Goal: Information Seeking & Learning: Learn about a topic

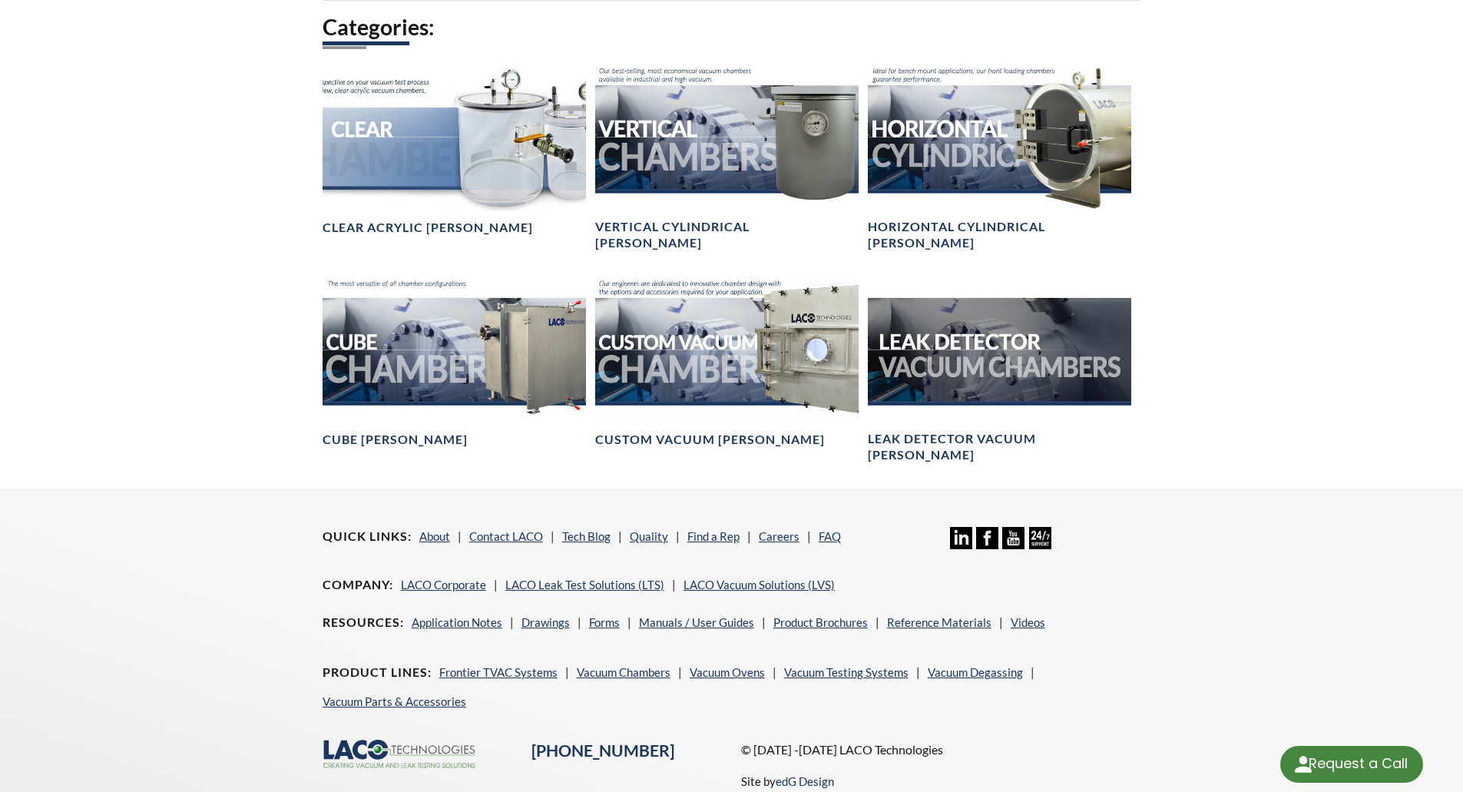
scroll to position [861, 0]
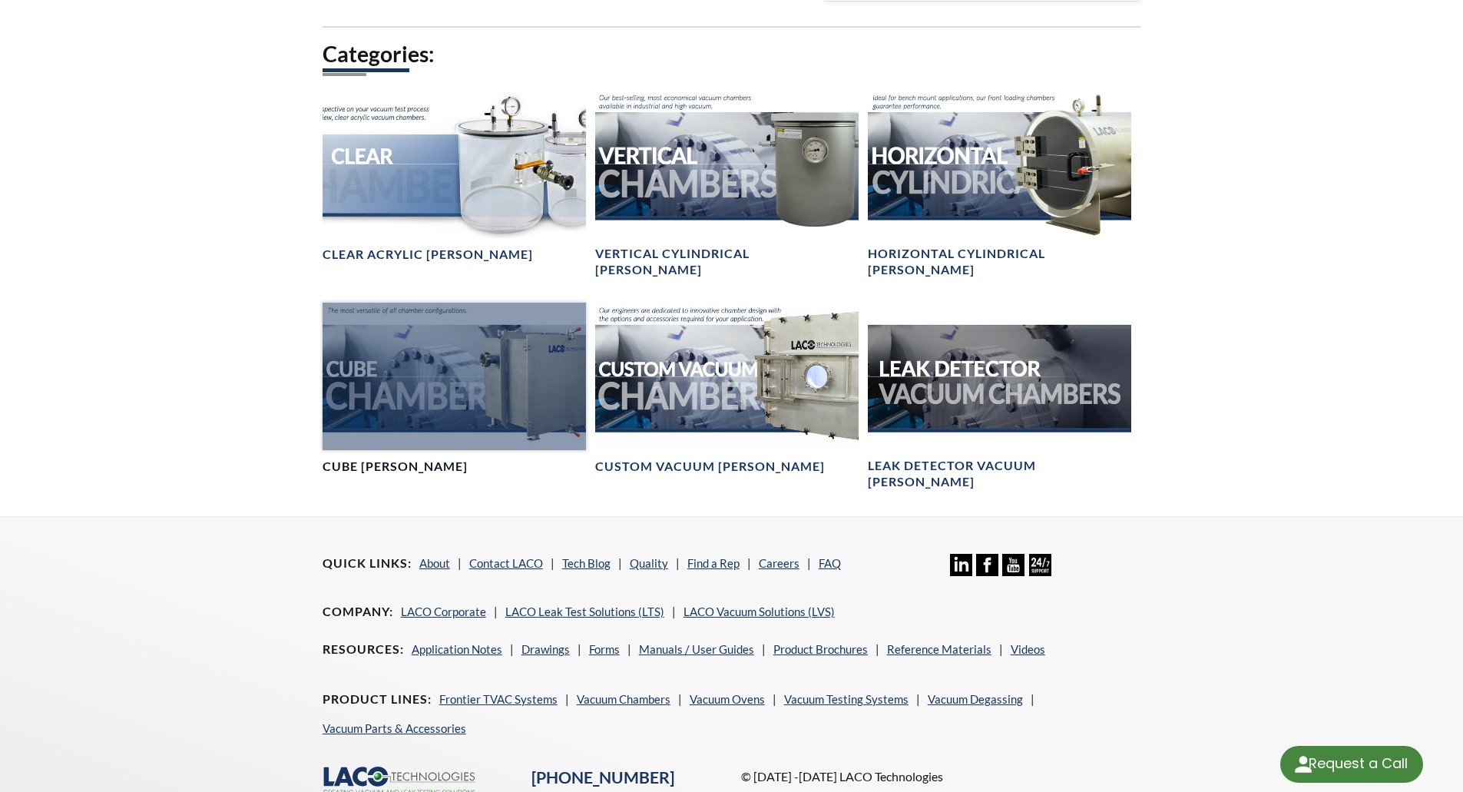
click at [445, 358] on div at bounding box center [453, 377] width 263 height 148
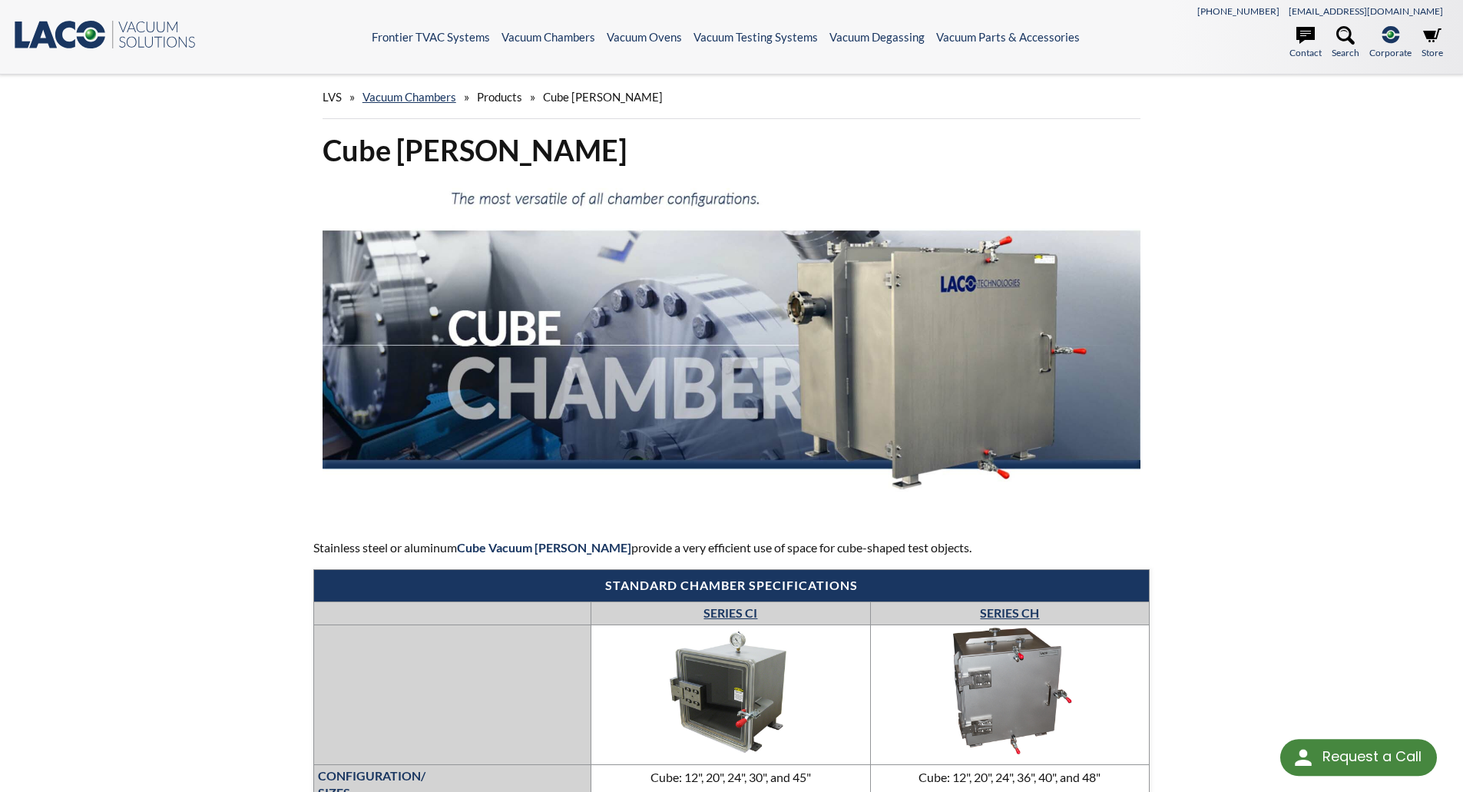
select select "Language Translate Widget"
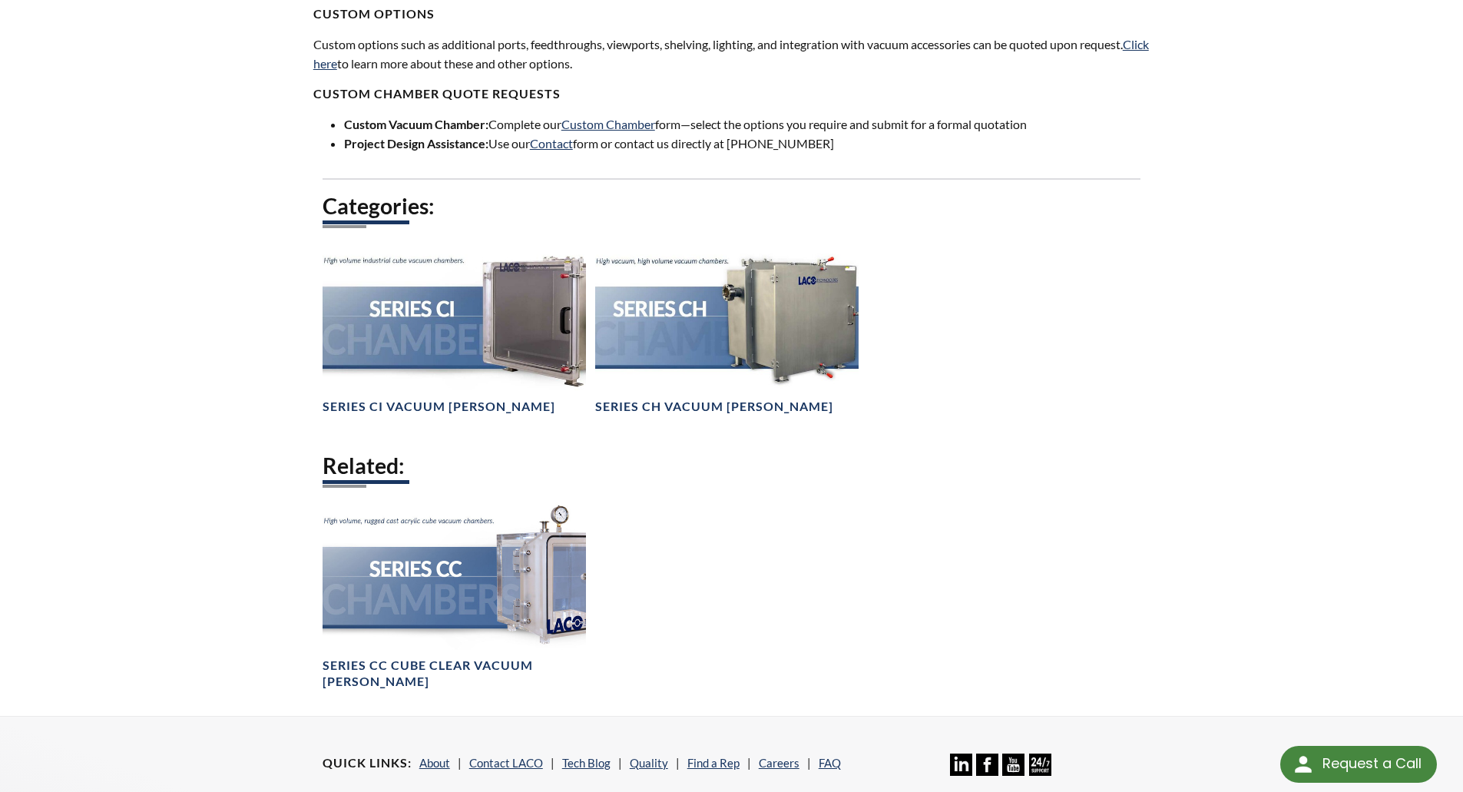
scroll to position [927, 0]
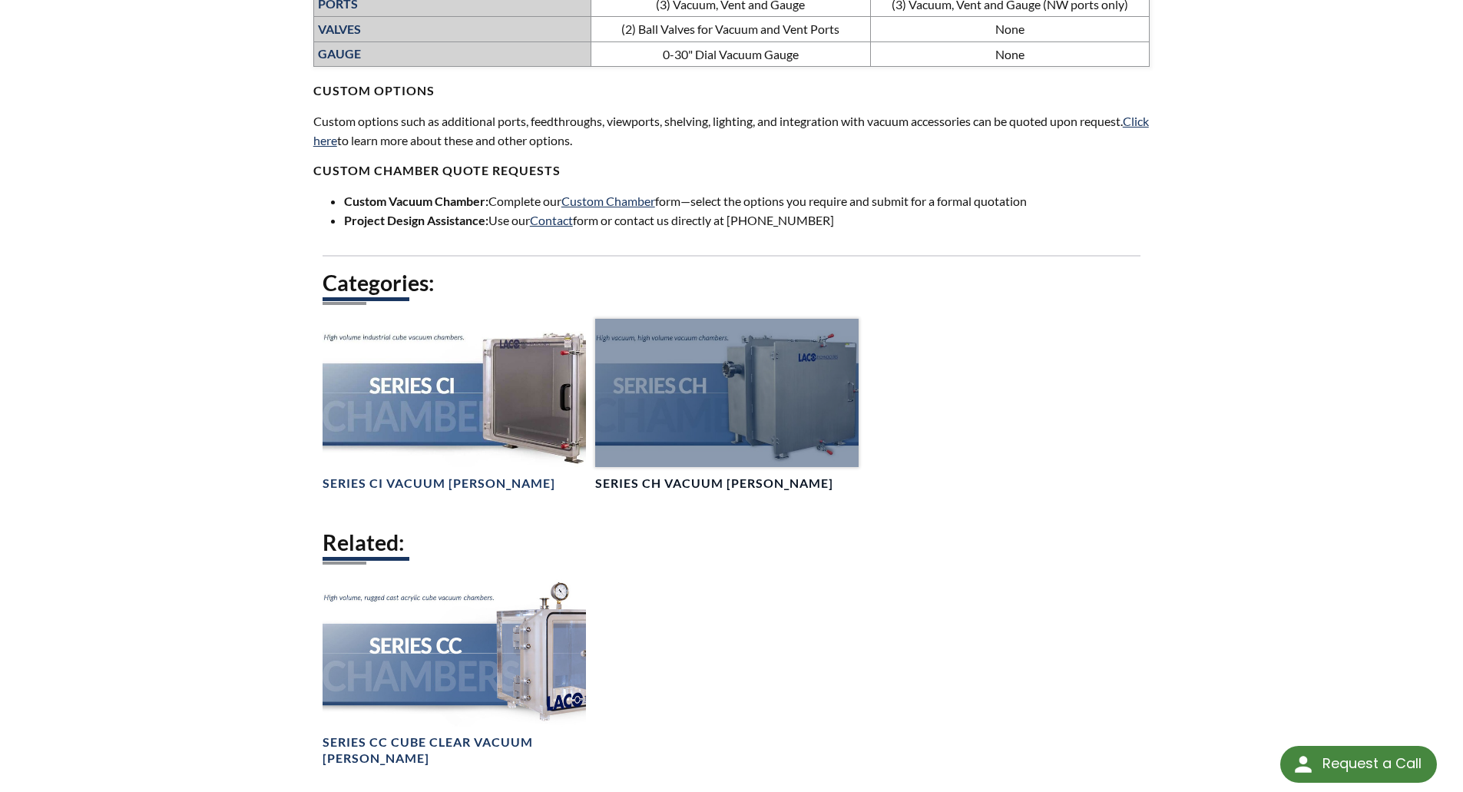
click at [734, 415] on div at bounding box center [726, 393] width 263 height 148
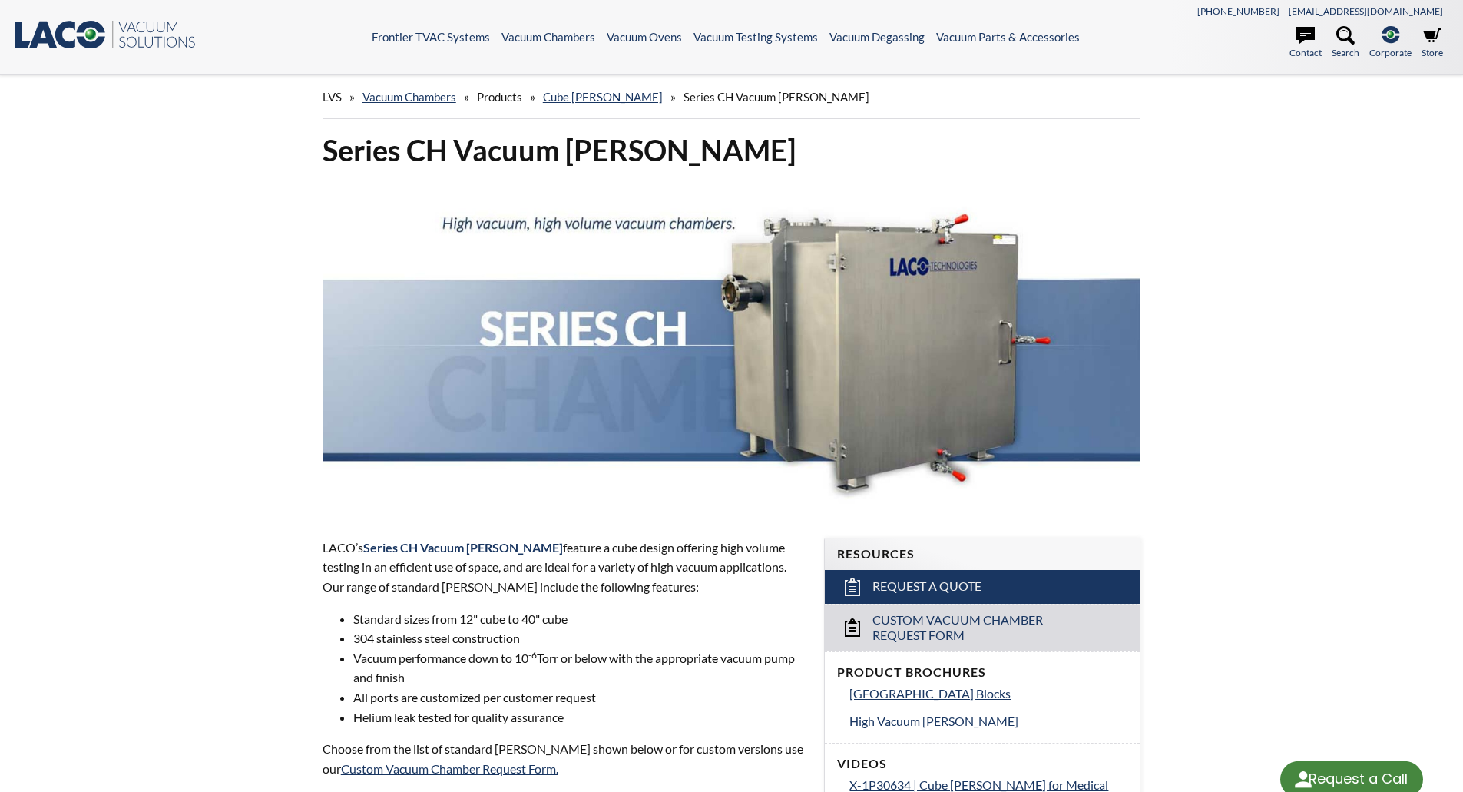
select select "Language Translate Widget"
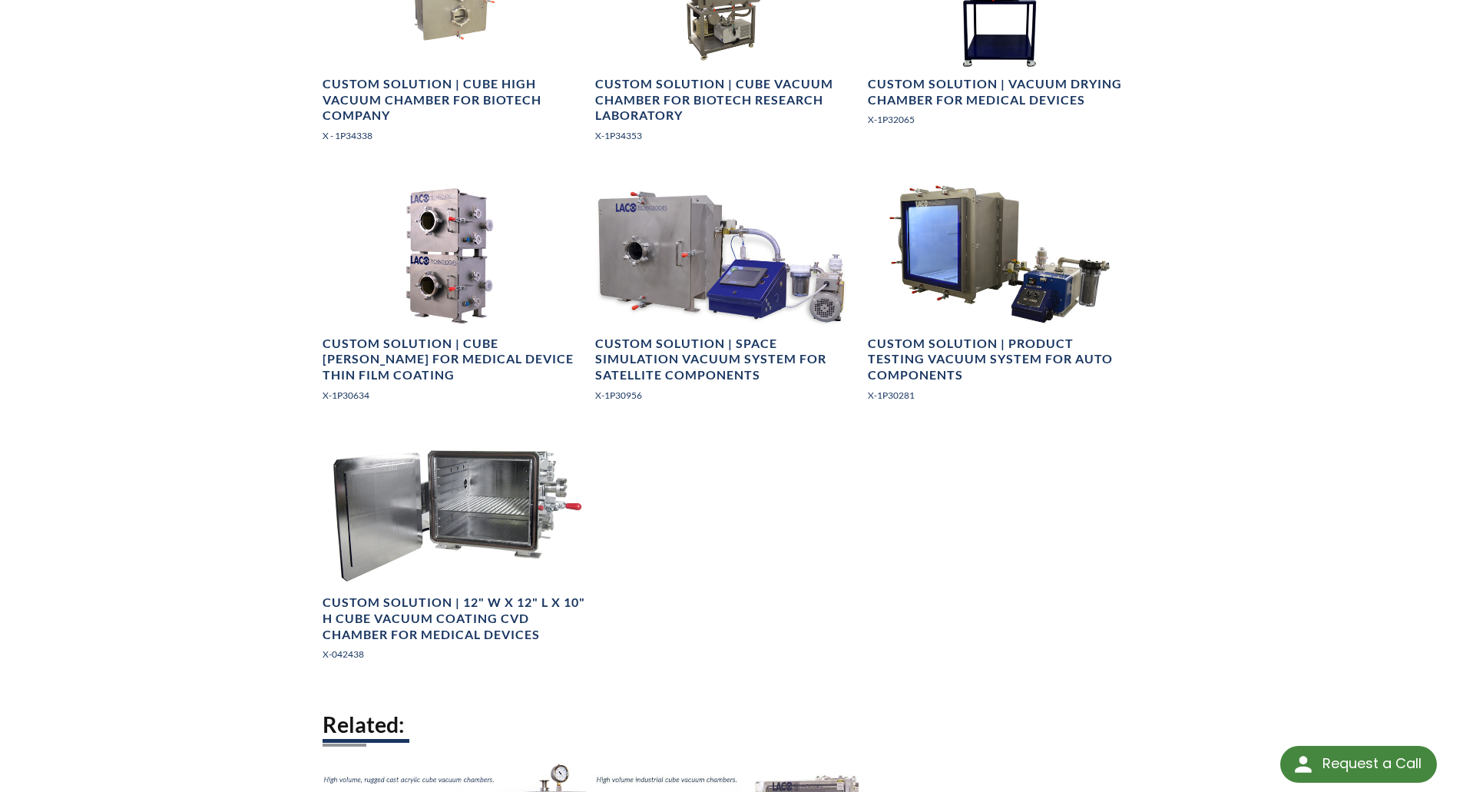
scroll to position [2073, 0]
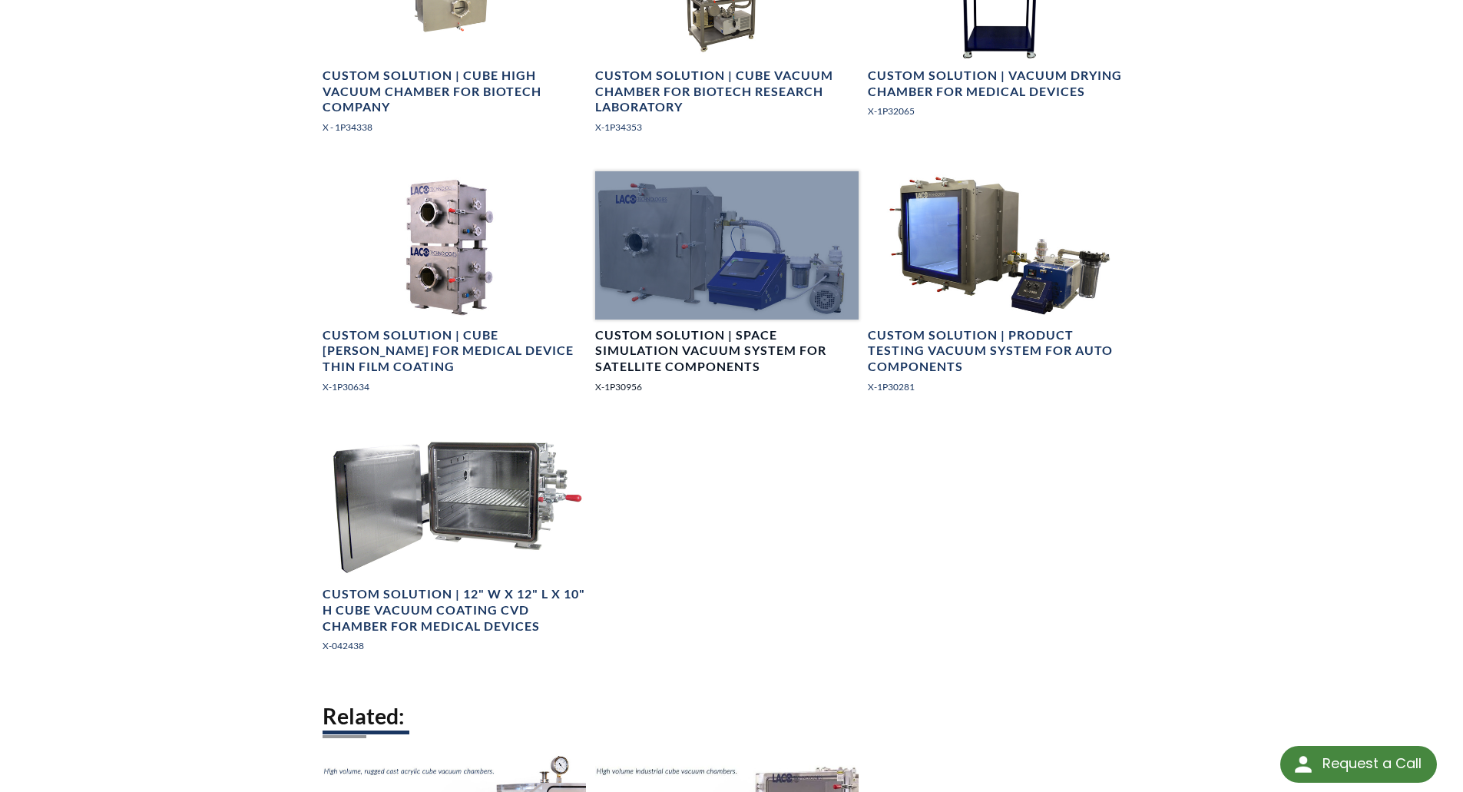
click at [739, 347] on h4 "Custom Solution | Space Simulation Vacuum System for Satellite Components" at bounding box center [726, 351] width 263 height 48
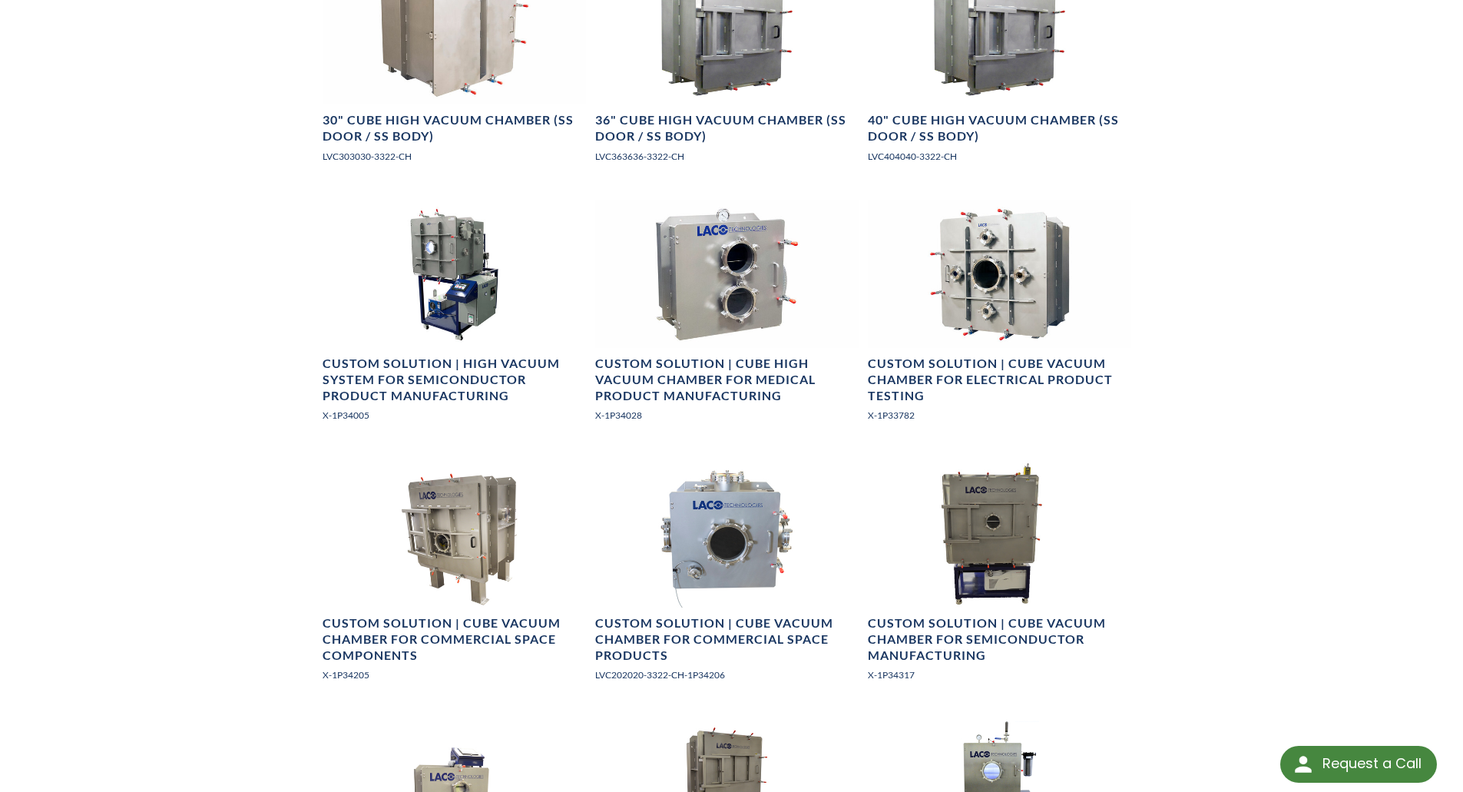
scroll to position [1229, 0]
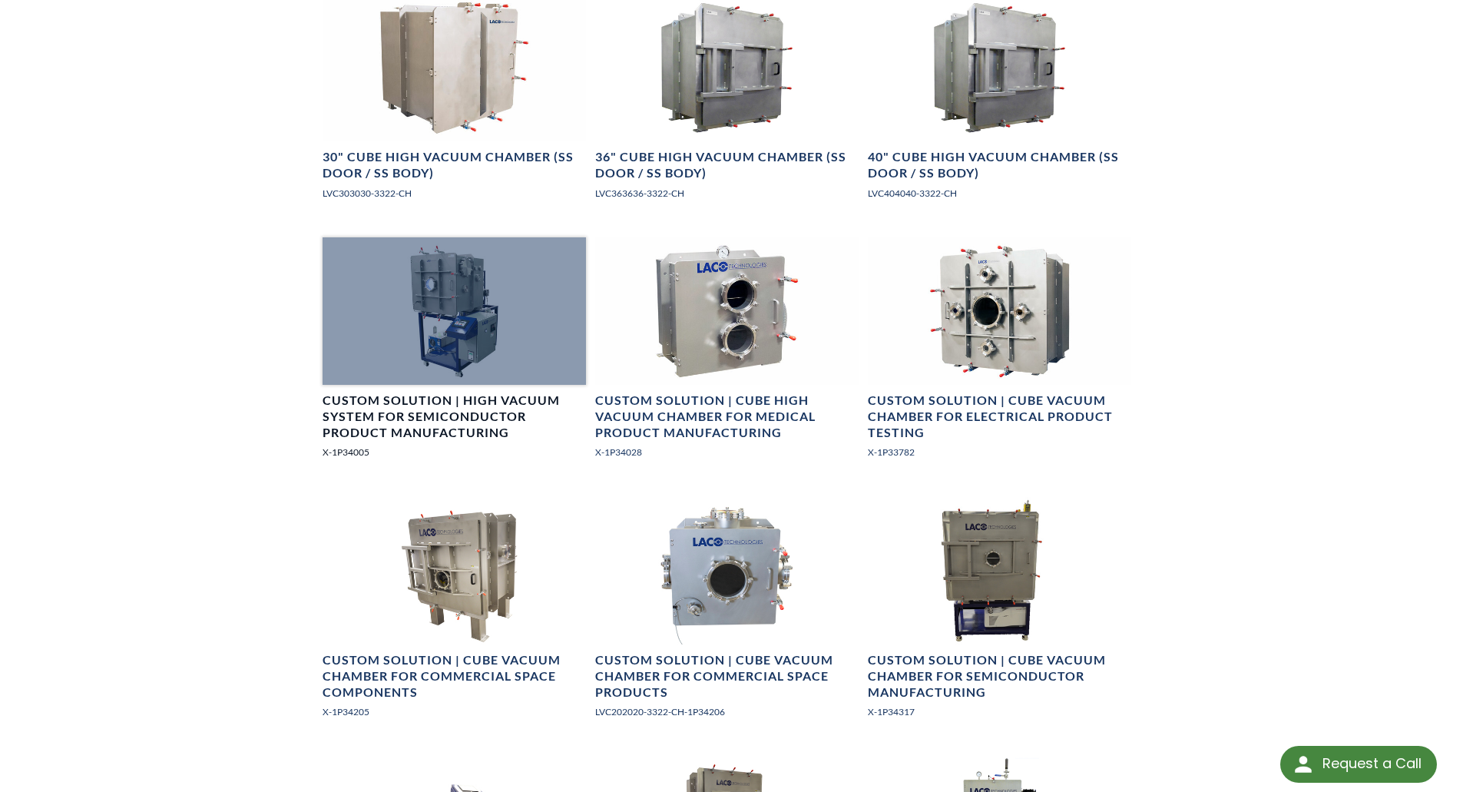
click at [477, 409] on h4 "Custom Solution | High Vacuum System for Semiconductor Product Manufacturing" at bounding box center [453, 416] width 263 height 48
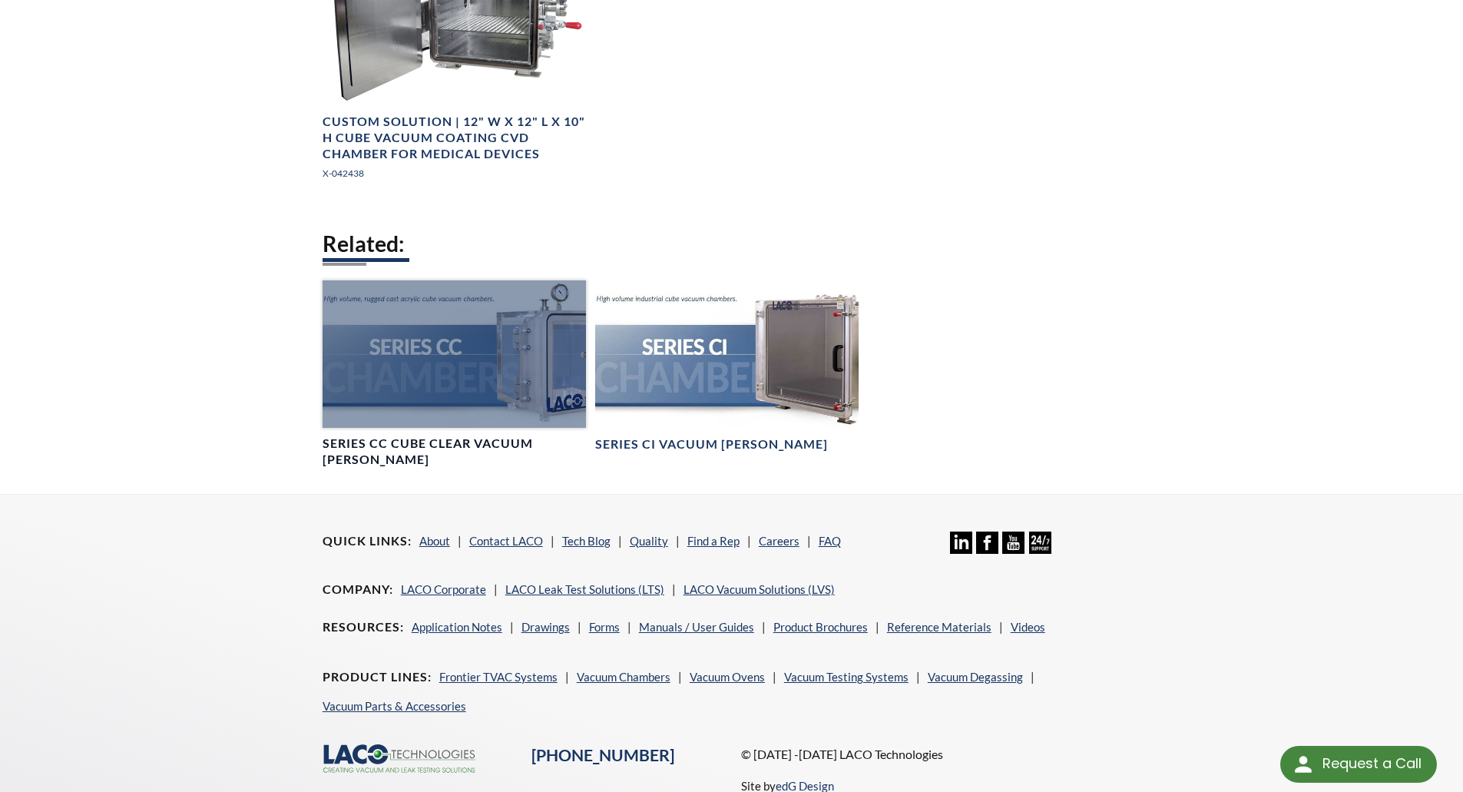
scroll to position [2456, 0]
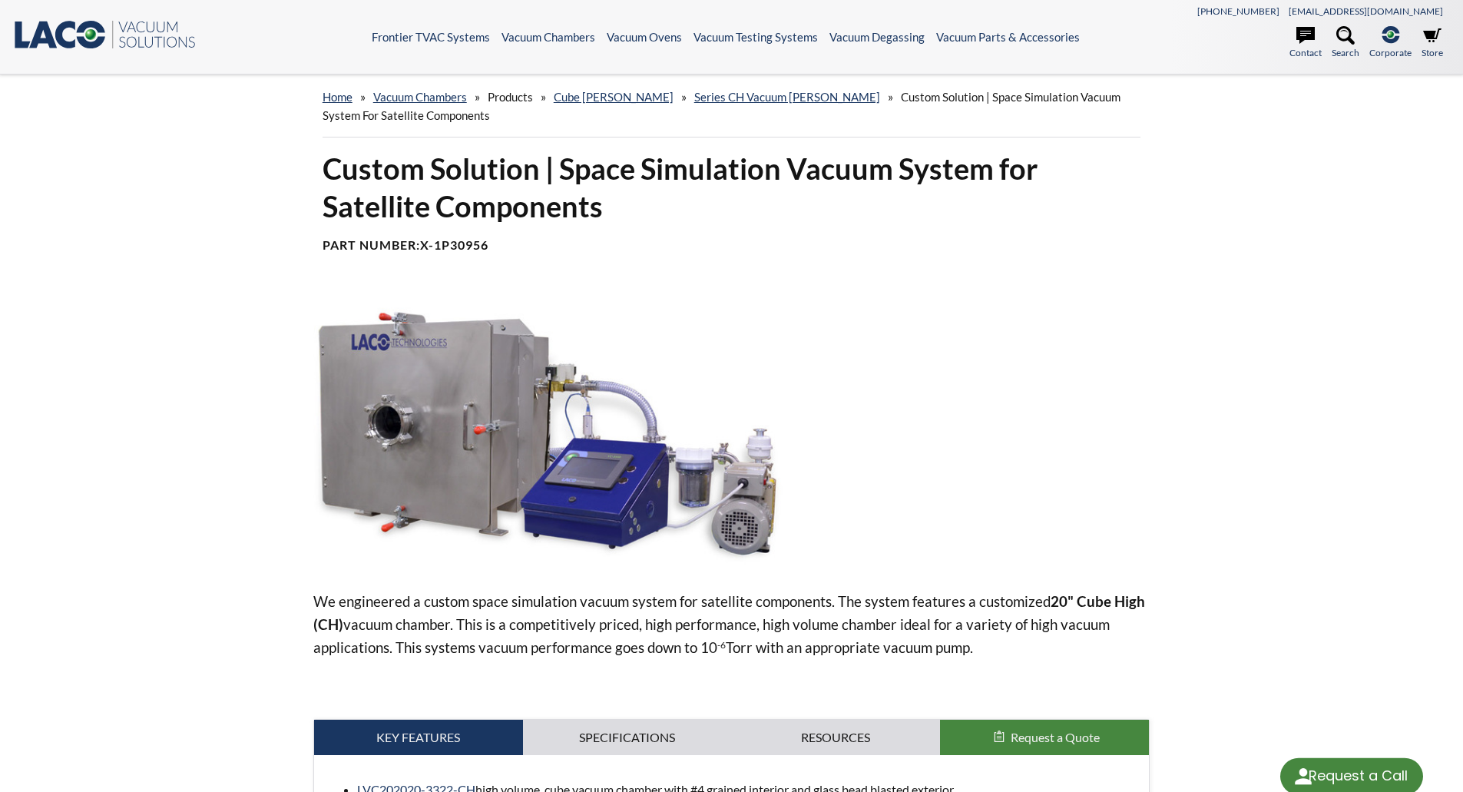
select select "Language Translate Widget"
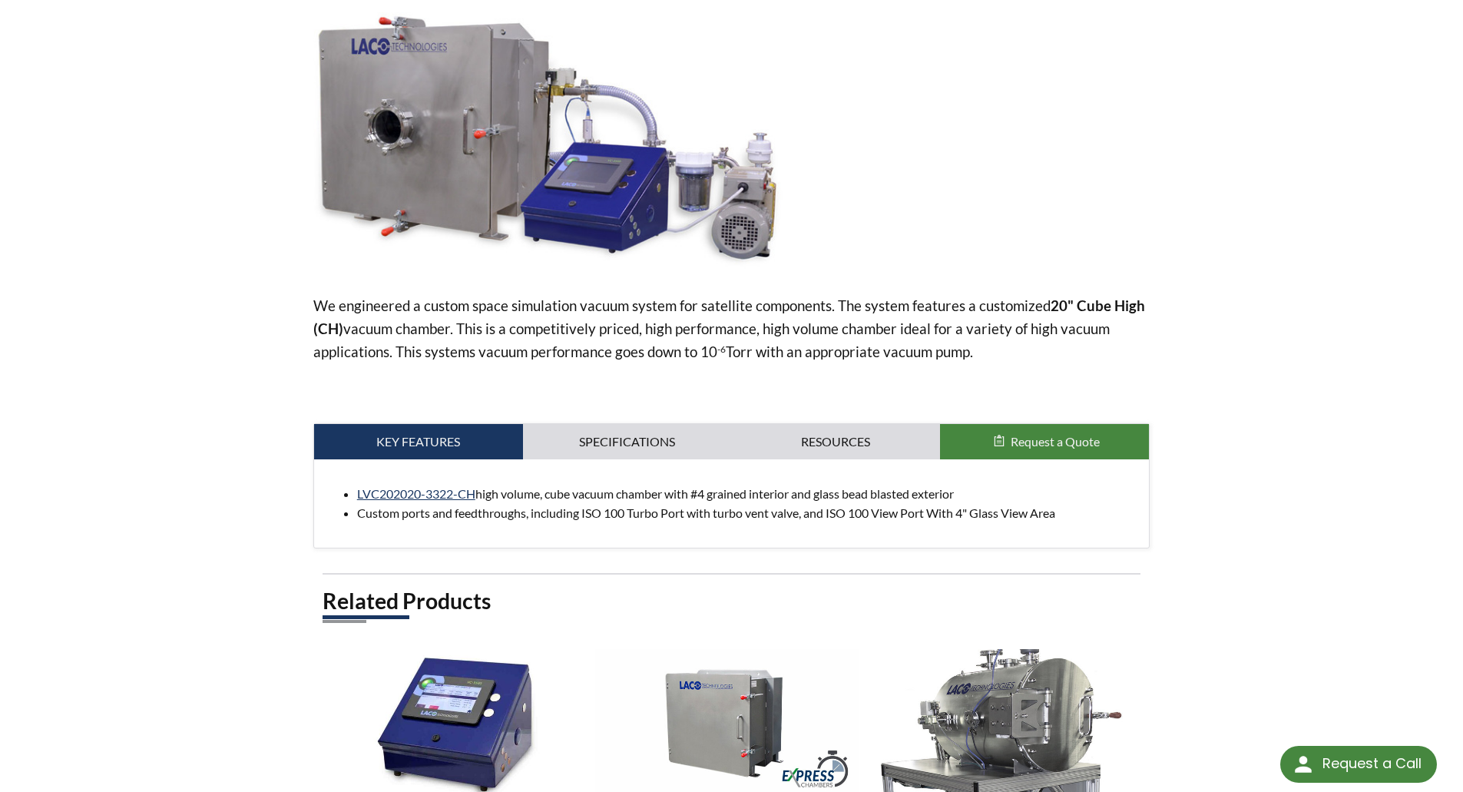
scroll to position [230, 0]
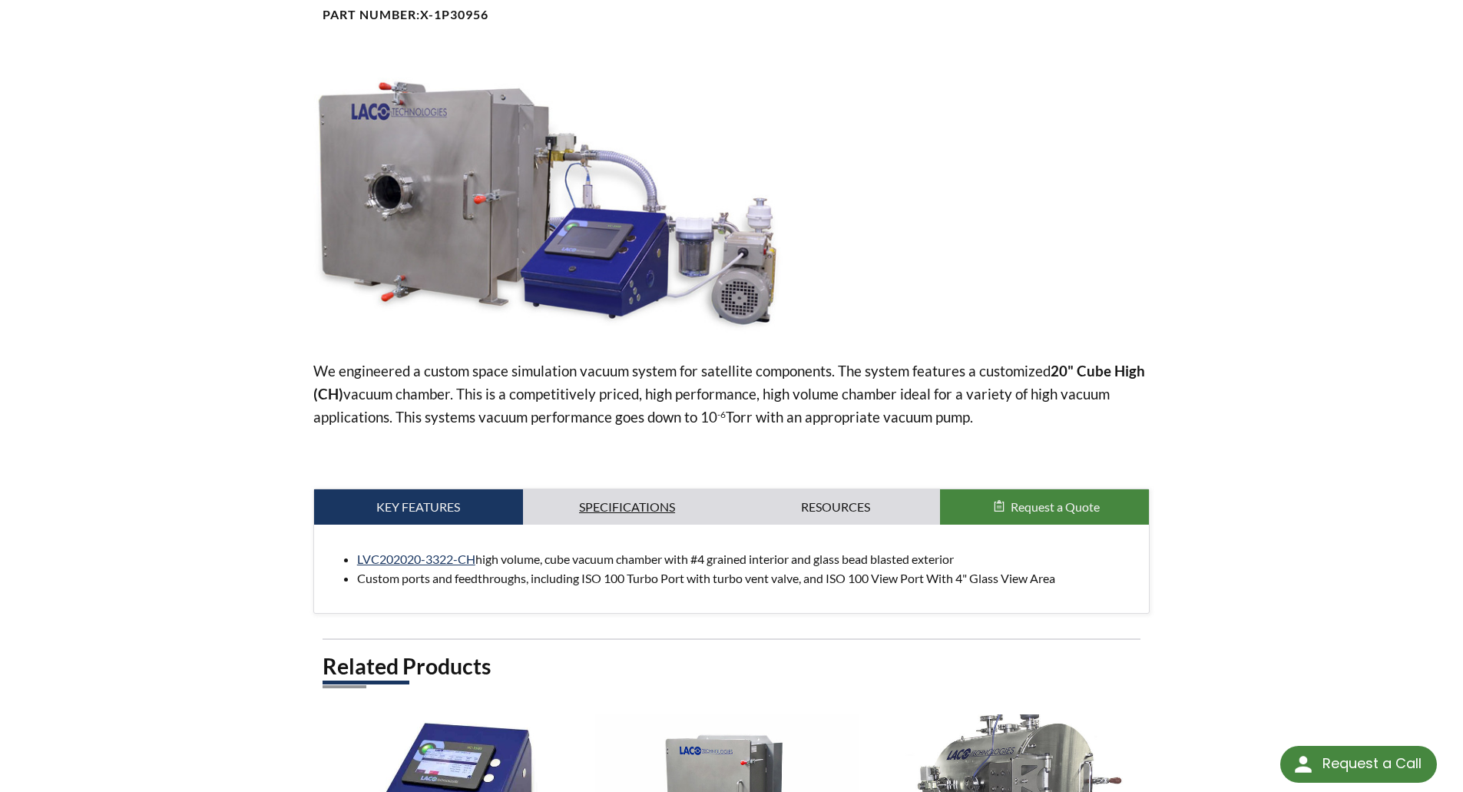
click at [651, 504] on link "Specifications" at bounding box center [627, 506] width 209 height 35
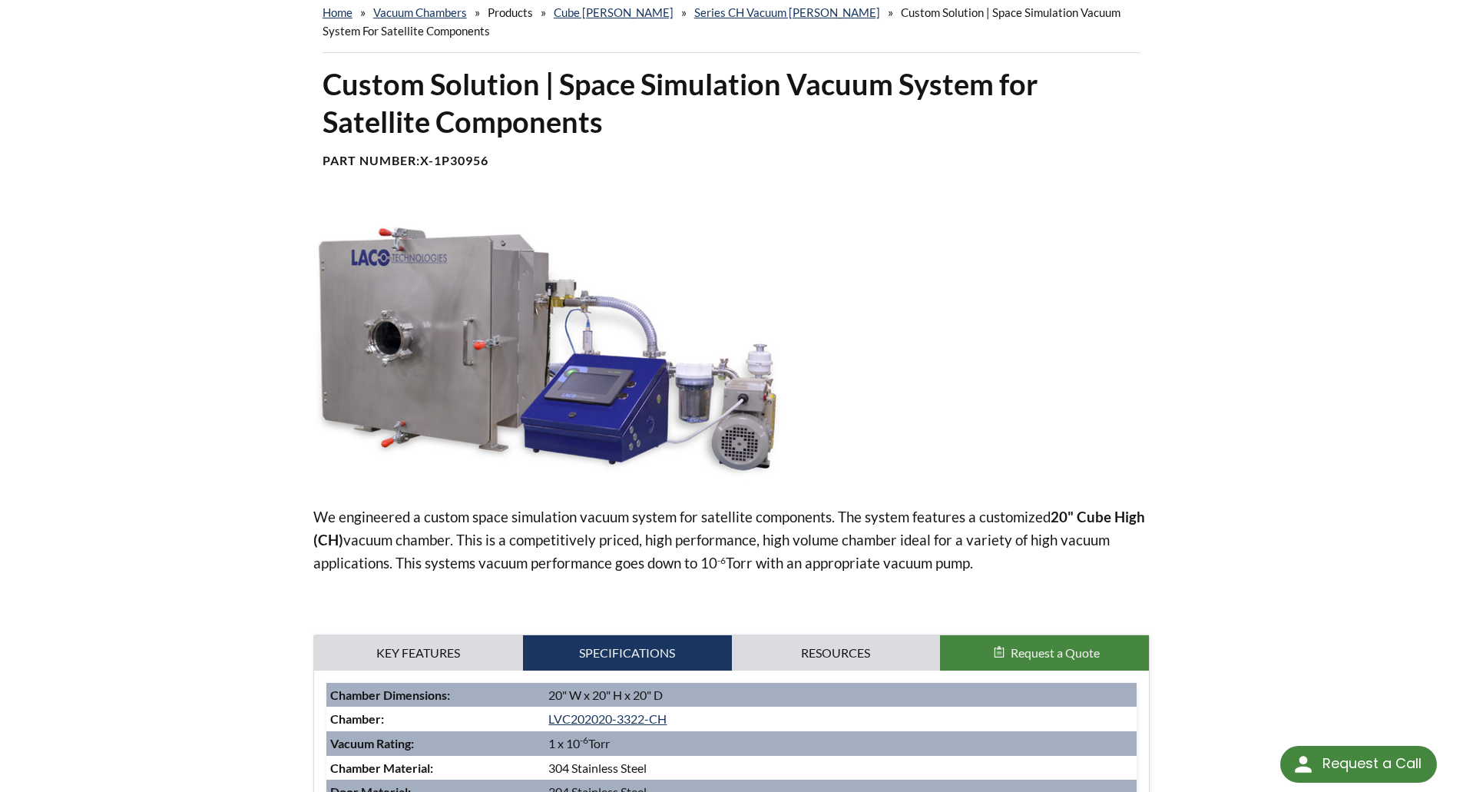
scroll to position [77, 0]
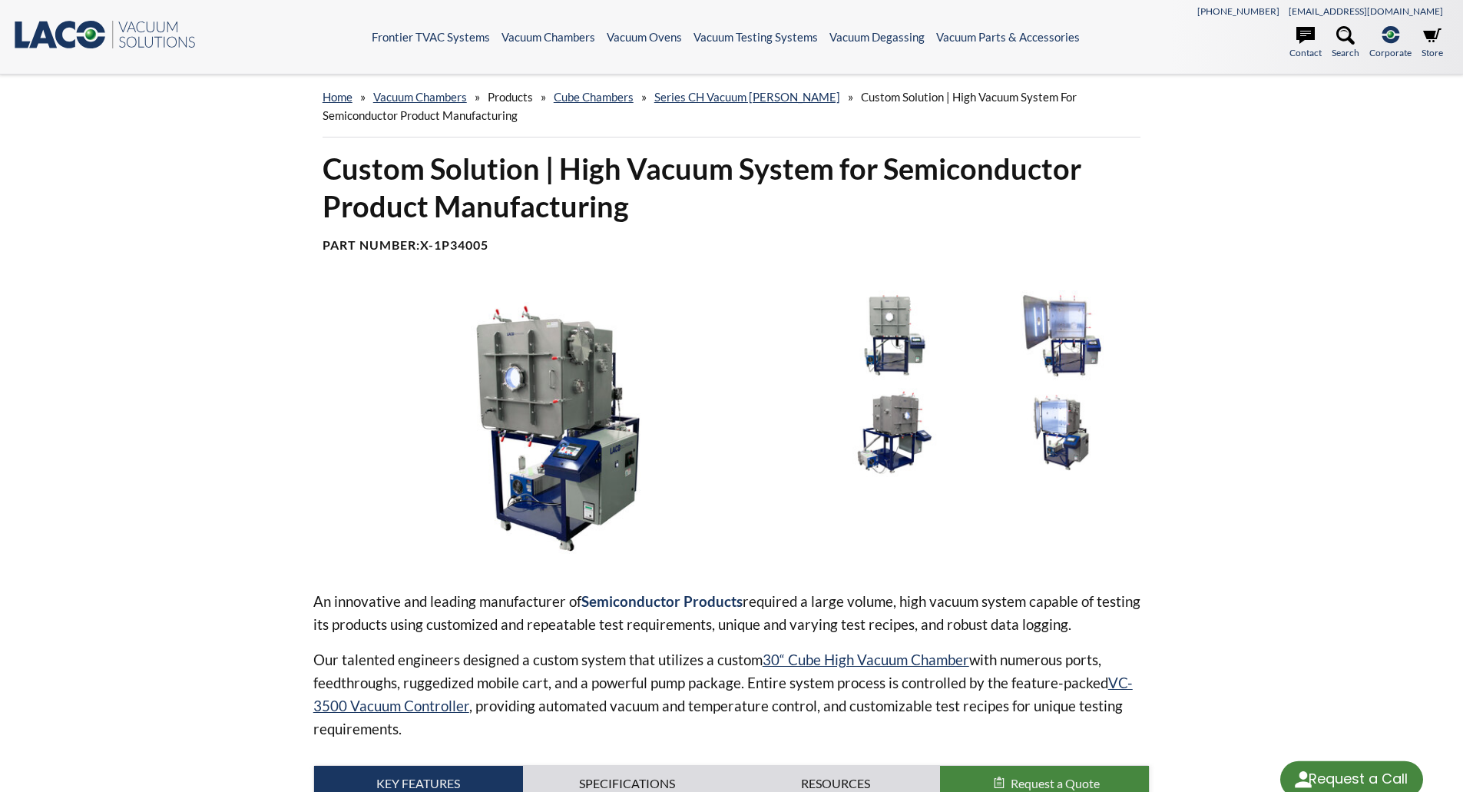
select select "Language Translate Widget"
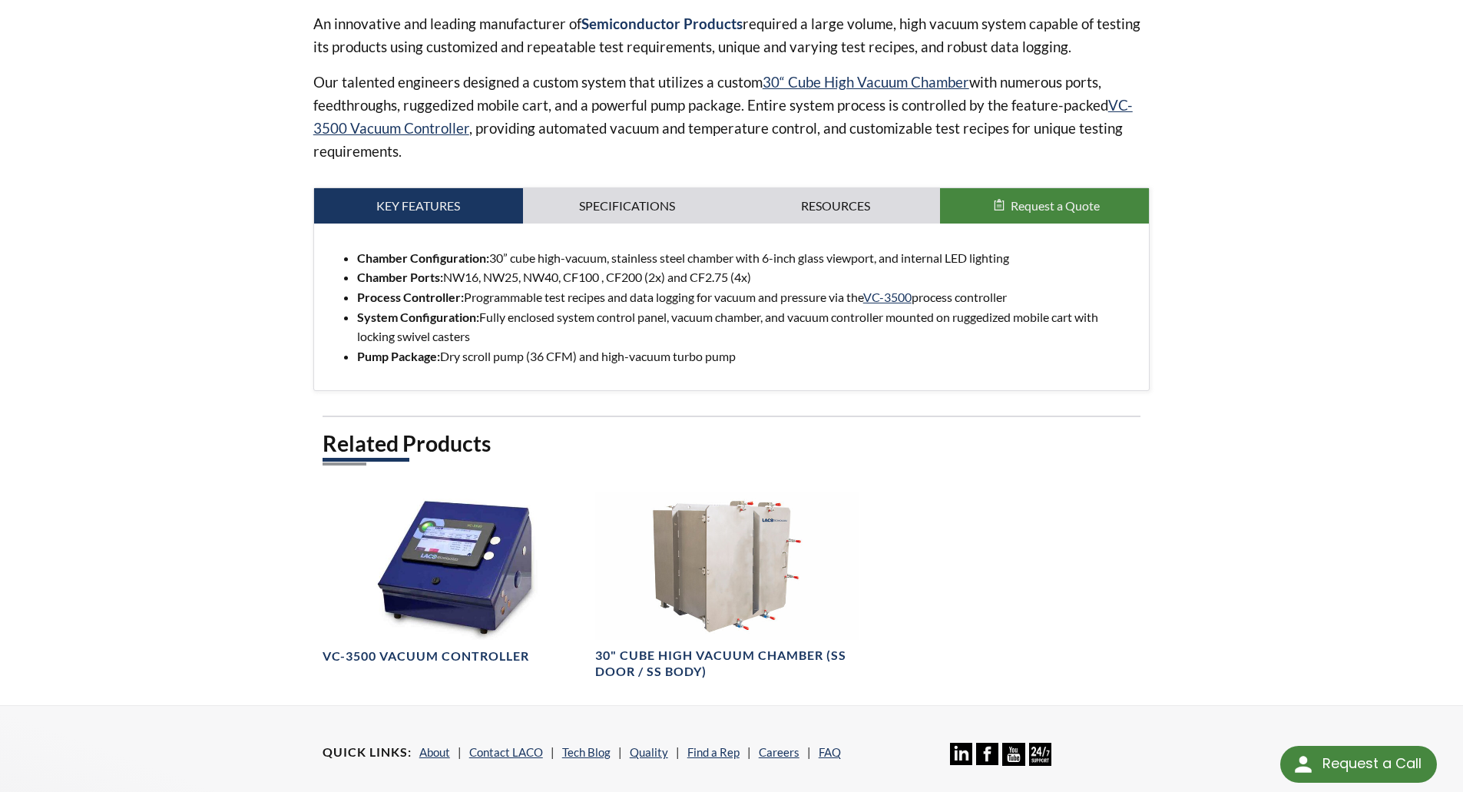
scroll to position [537, 0]
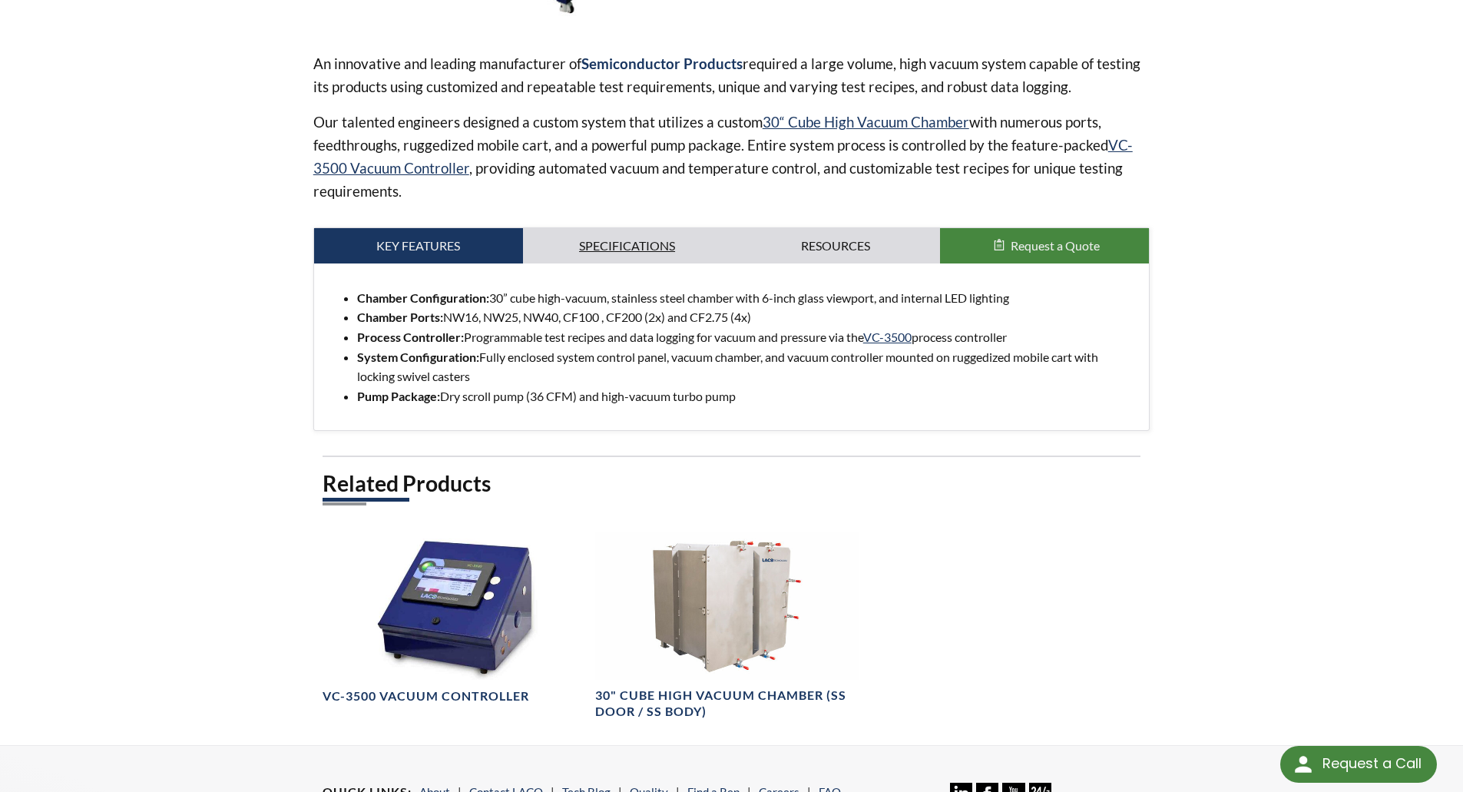
click at [637, 246] on link "Specifications" at bounding box center [627, 245] width 209 height 35
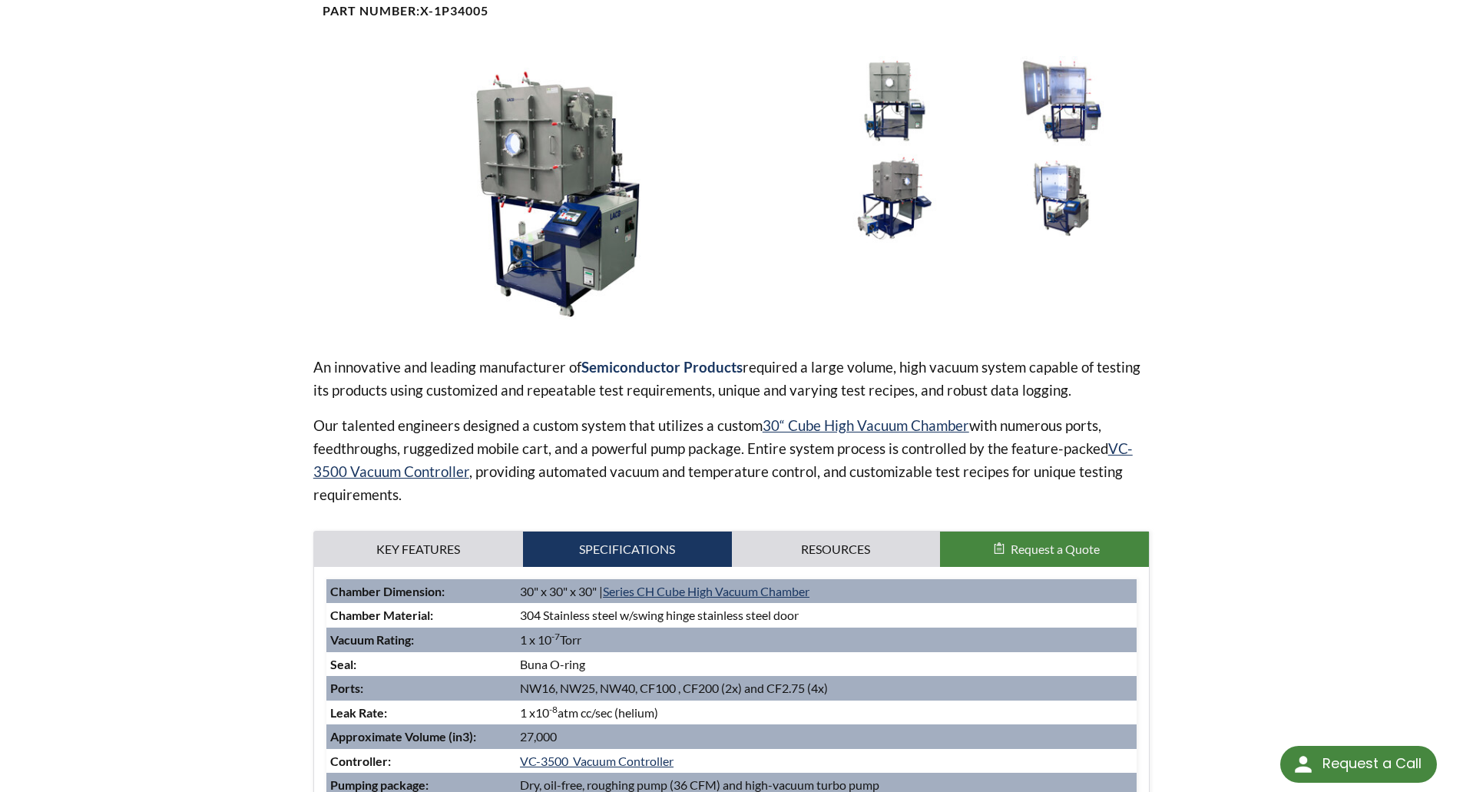
scroll to position [230, 0]
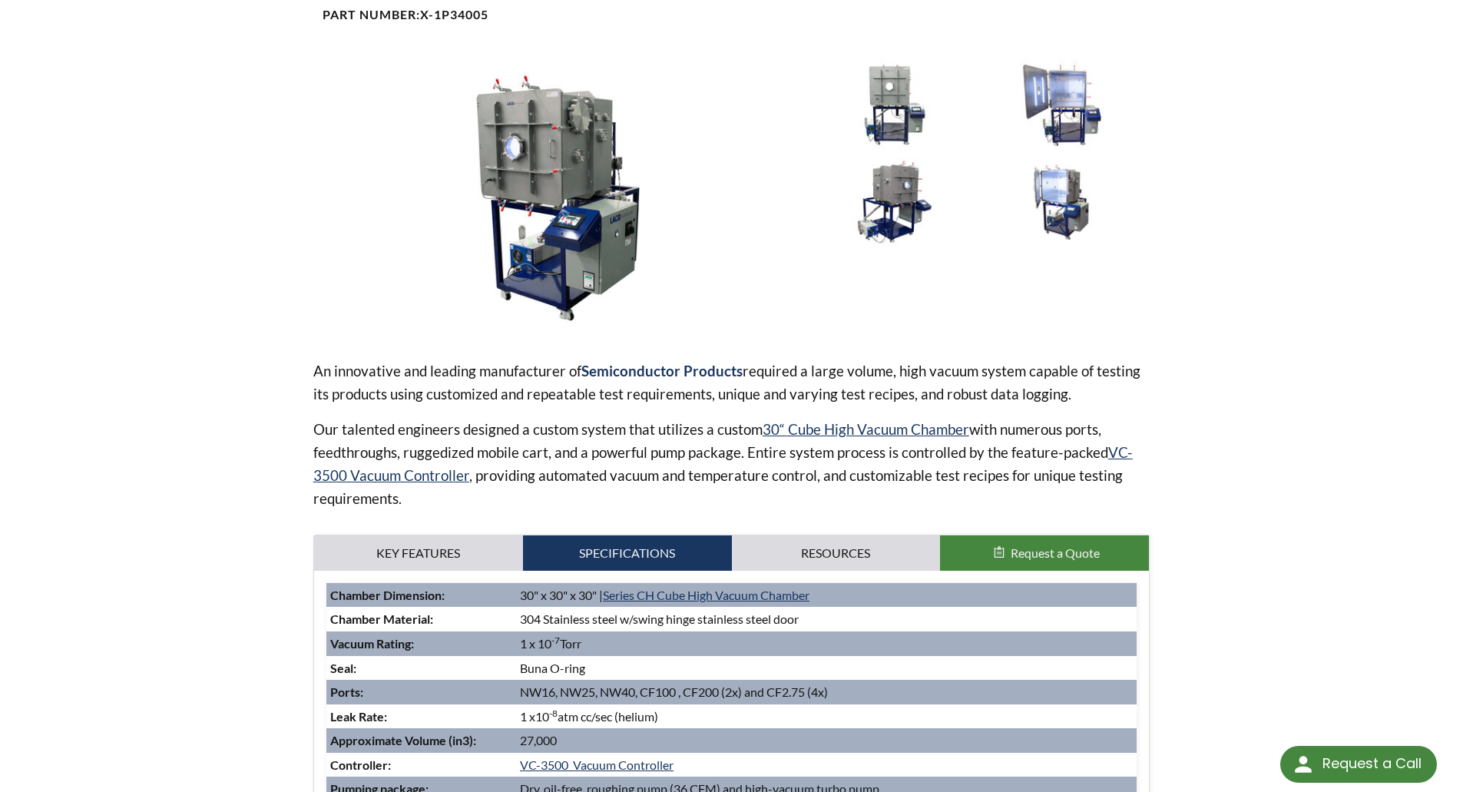
click at [574, 184] on img at bounding box center [558, 197] width 490 height 275
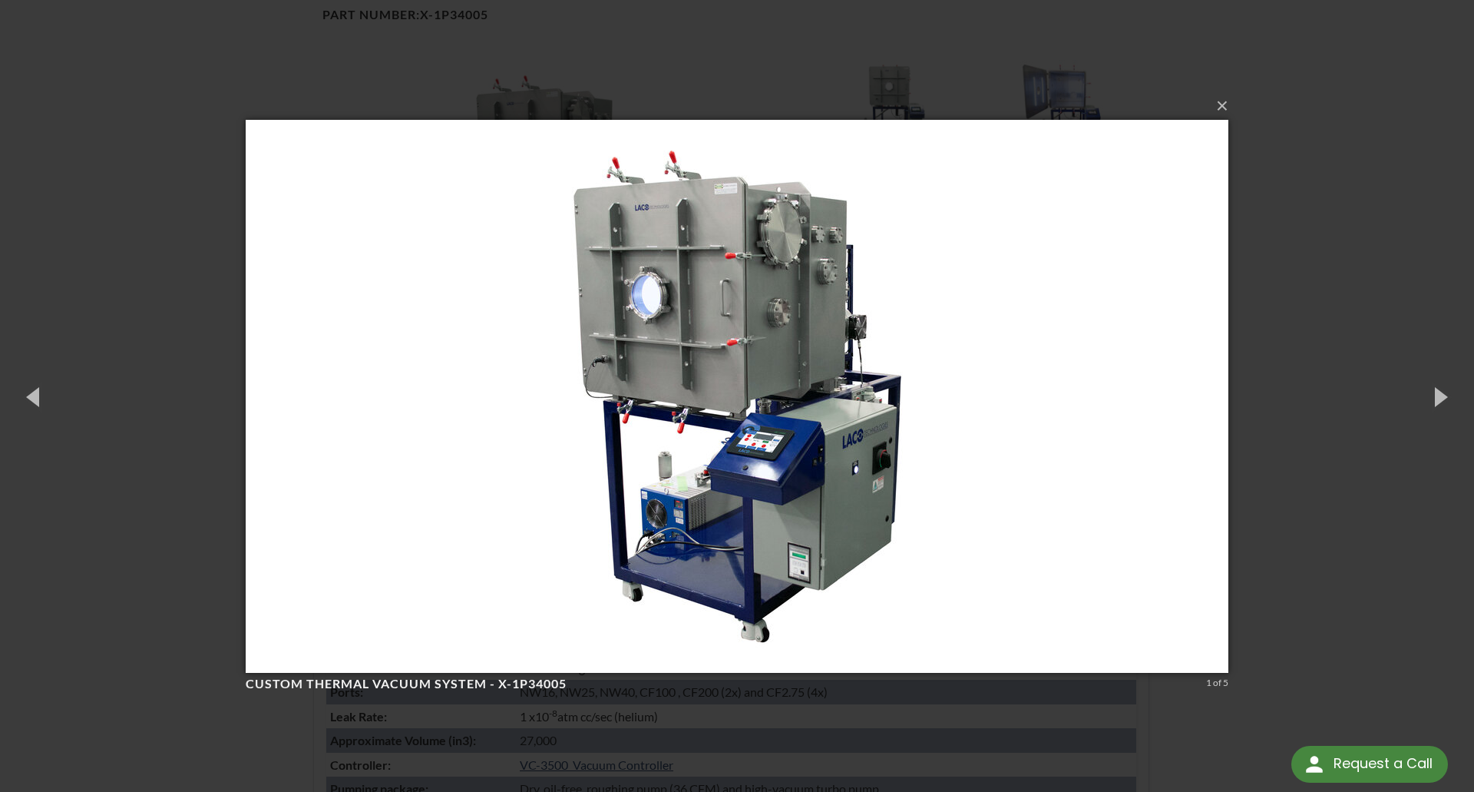
click at [1420, 232] on div "× Custom Thermal Vacuum System - X-1P34005 1 of 5 Loading..." at bounding box center [737, 396] width 1474 height 792
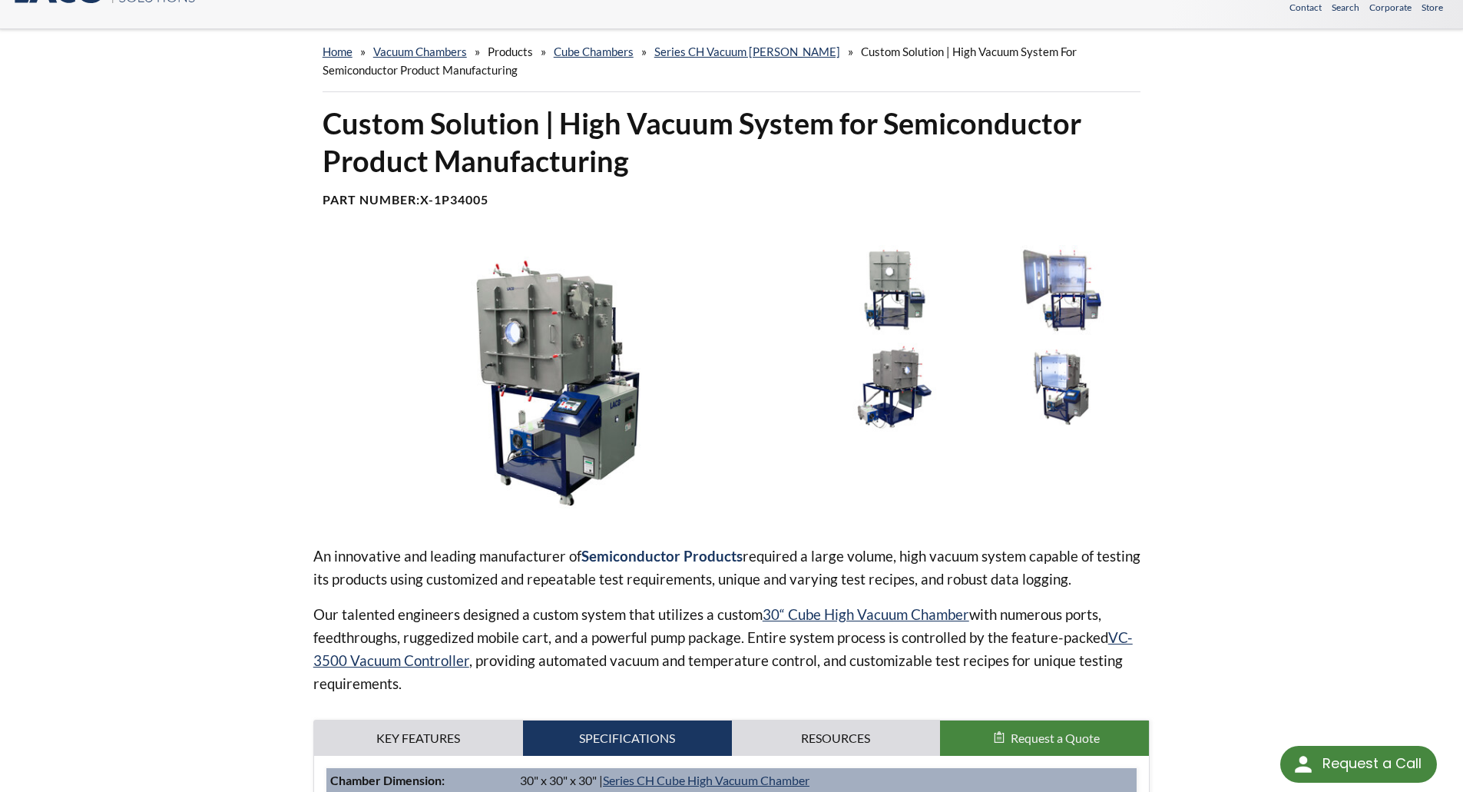
scroll to position [0, 0]
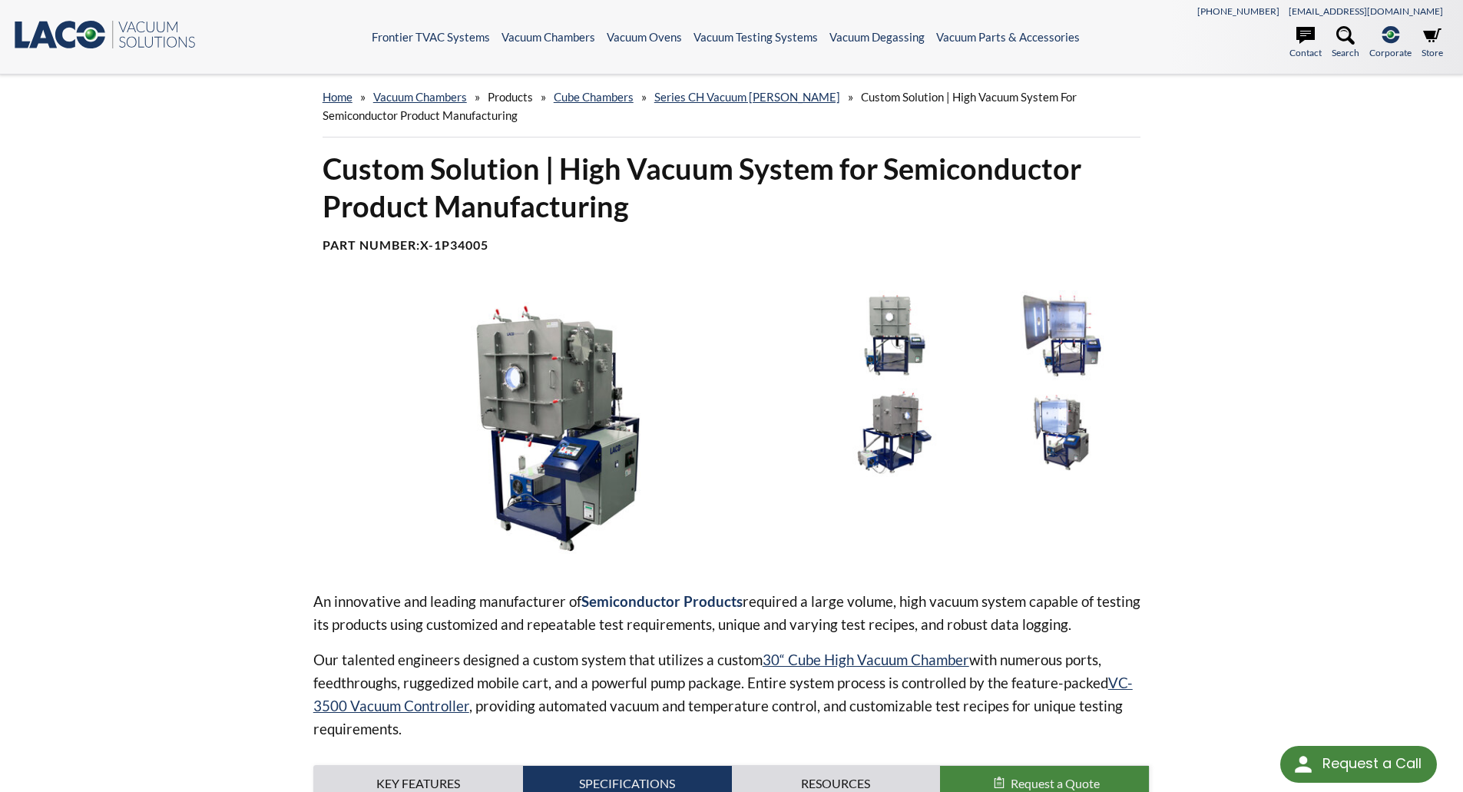
click at [1080, 327] on img at bounding box center [1062, 334] width 160 height 89
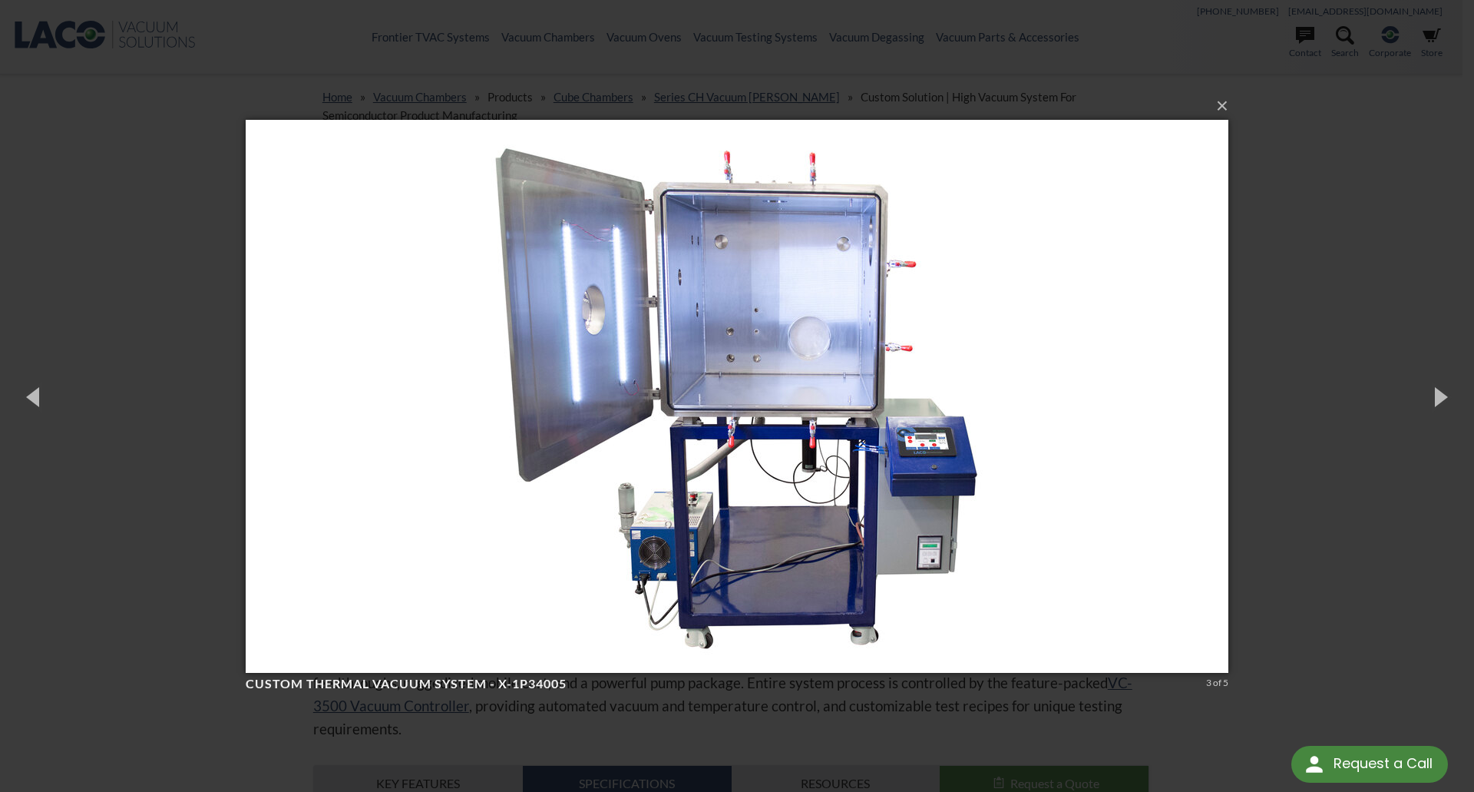
click at [1347, 426] on div "× Custom Thermal Vacuum System - X-1P34005 3 of 5 Loading..." at bounding box center [737, 396] width 1474 height 792
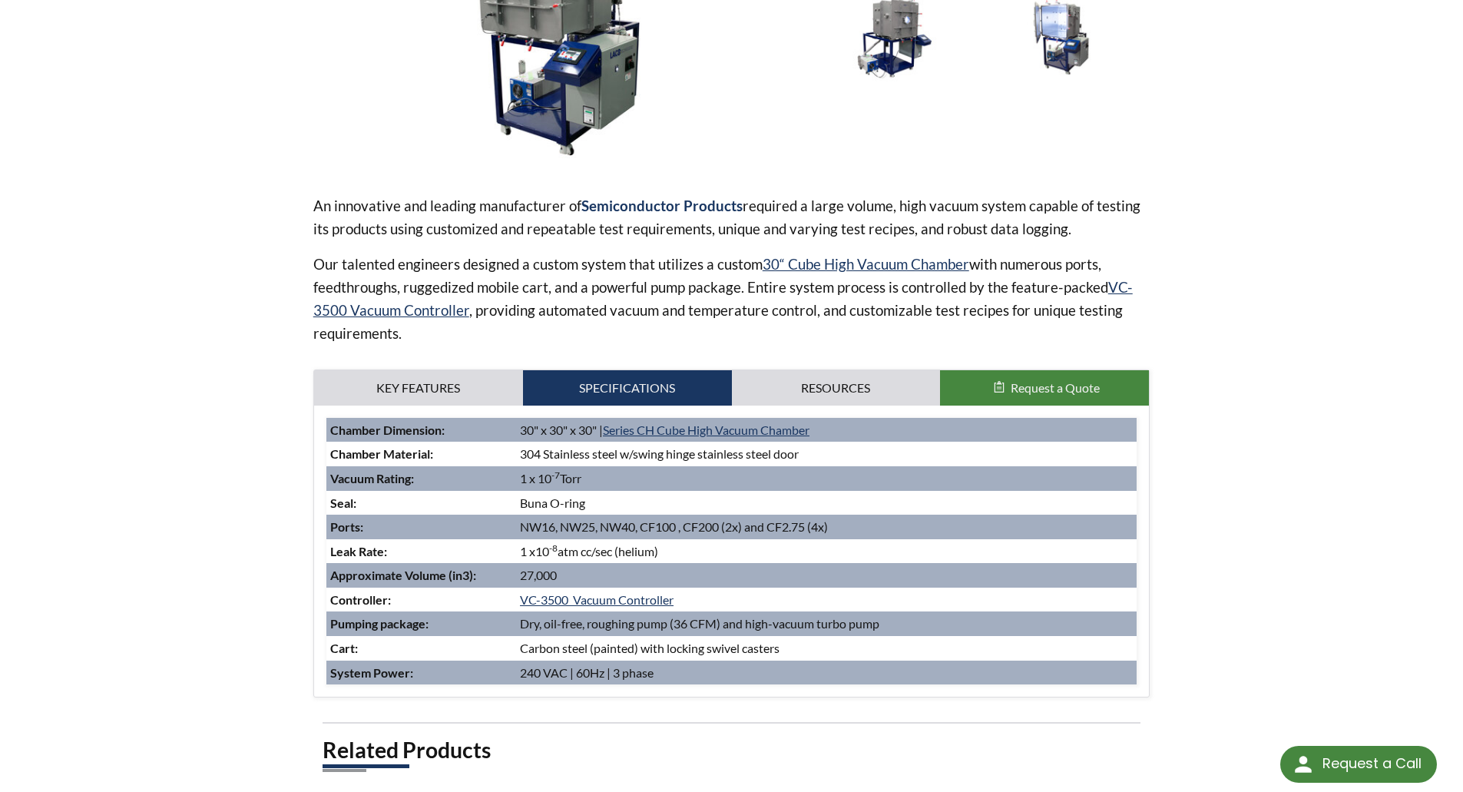
scroll to position [384, 0]
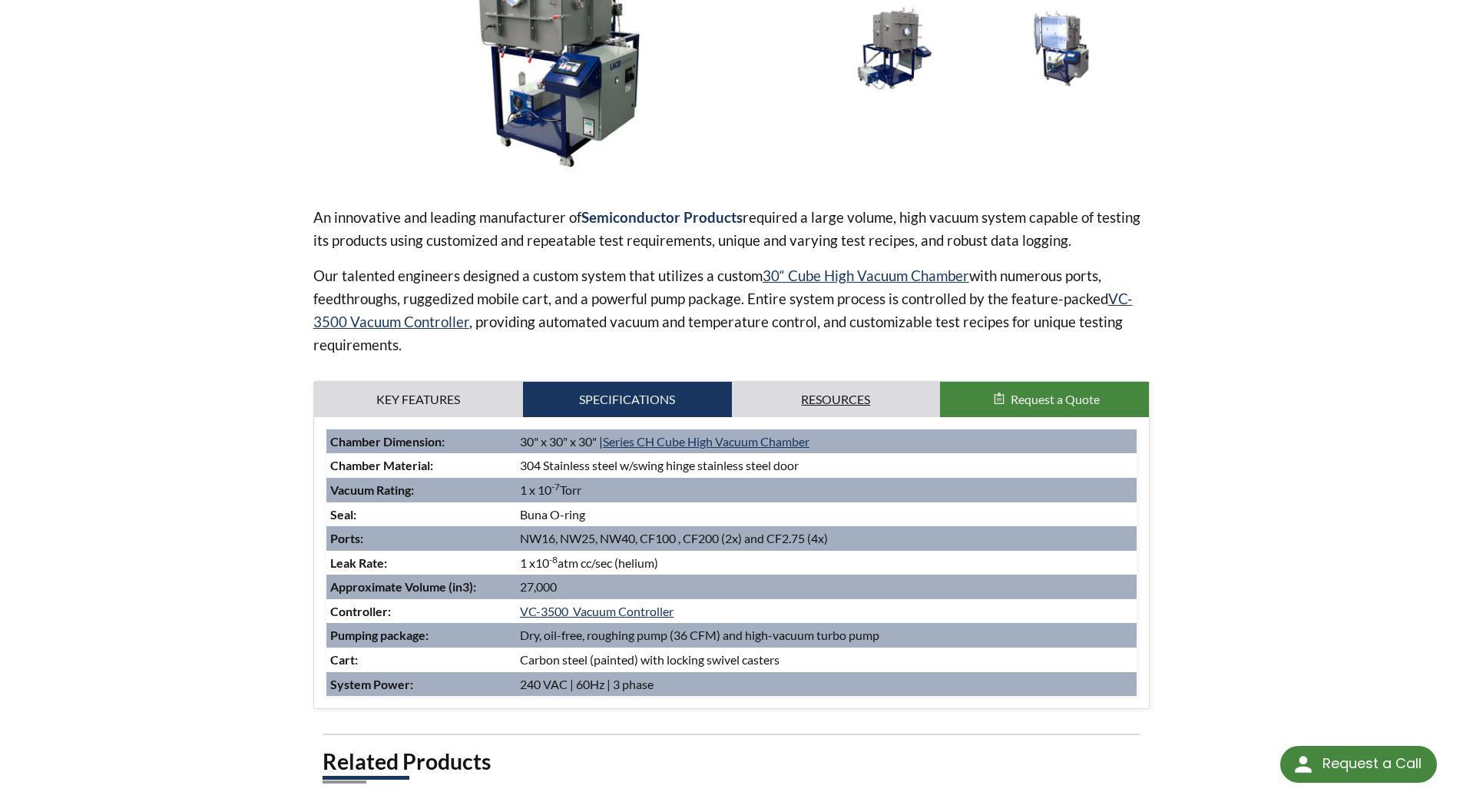
click at [859, 387] on link "Resources" at bounding box center [836, 399] width 209 height 35
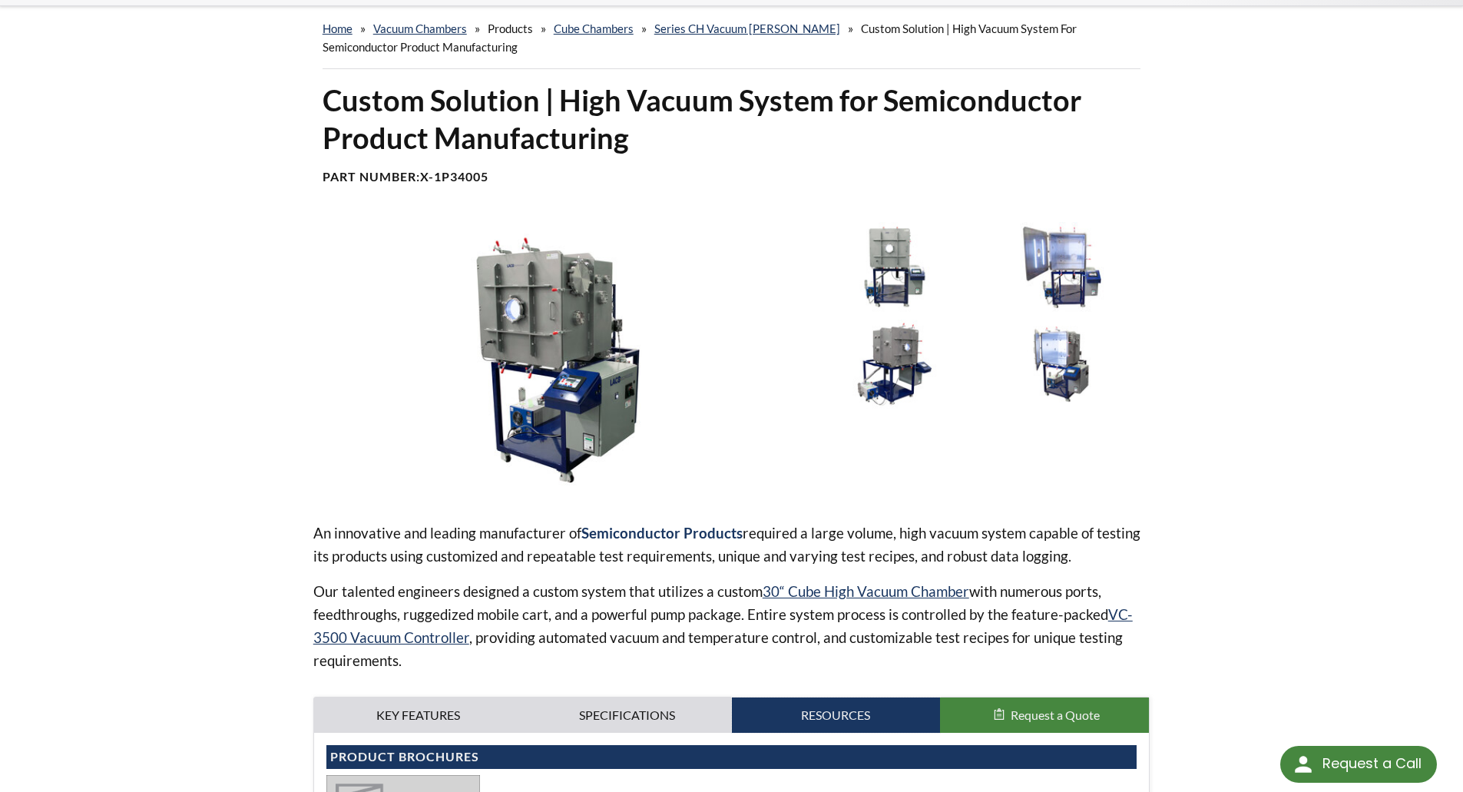
scroll to position [0, 0]
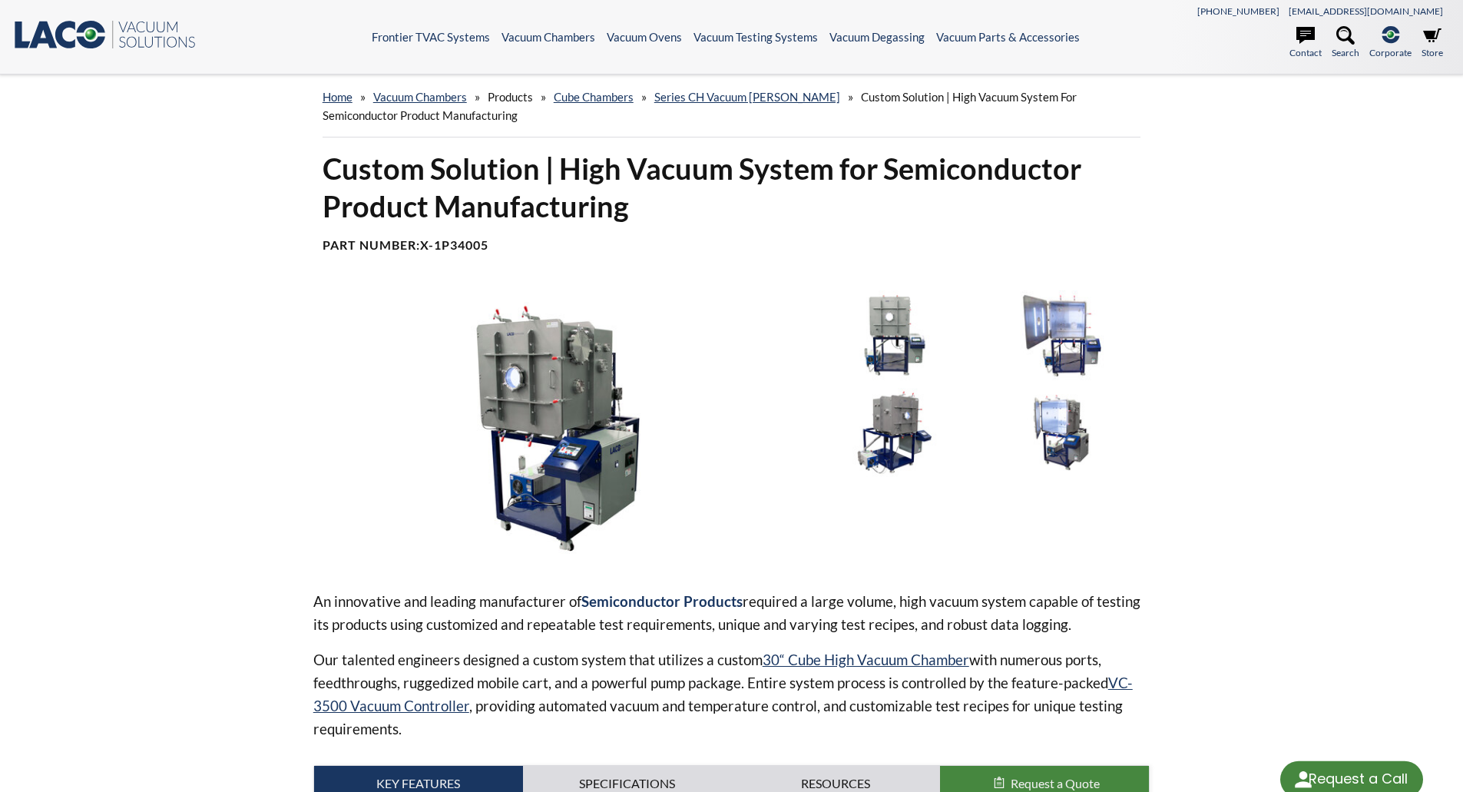
select select "Language Translate Widget"
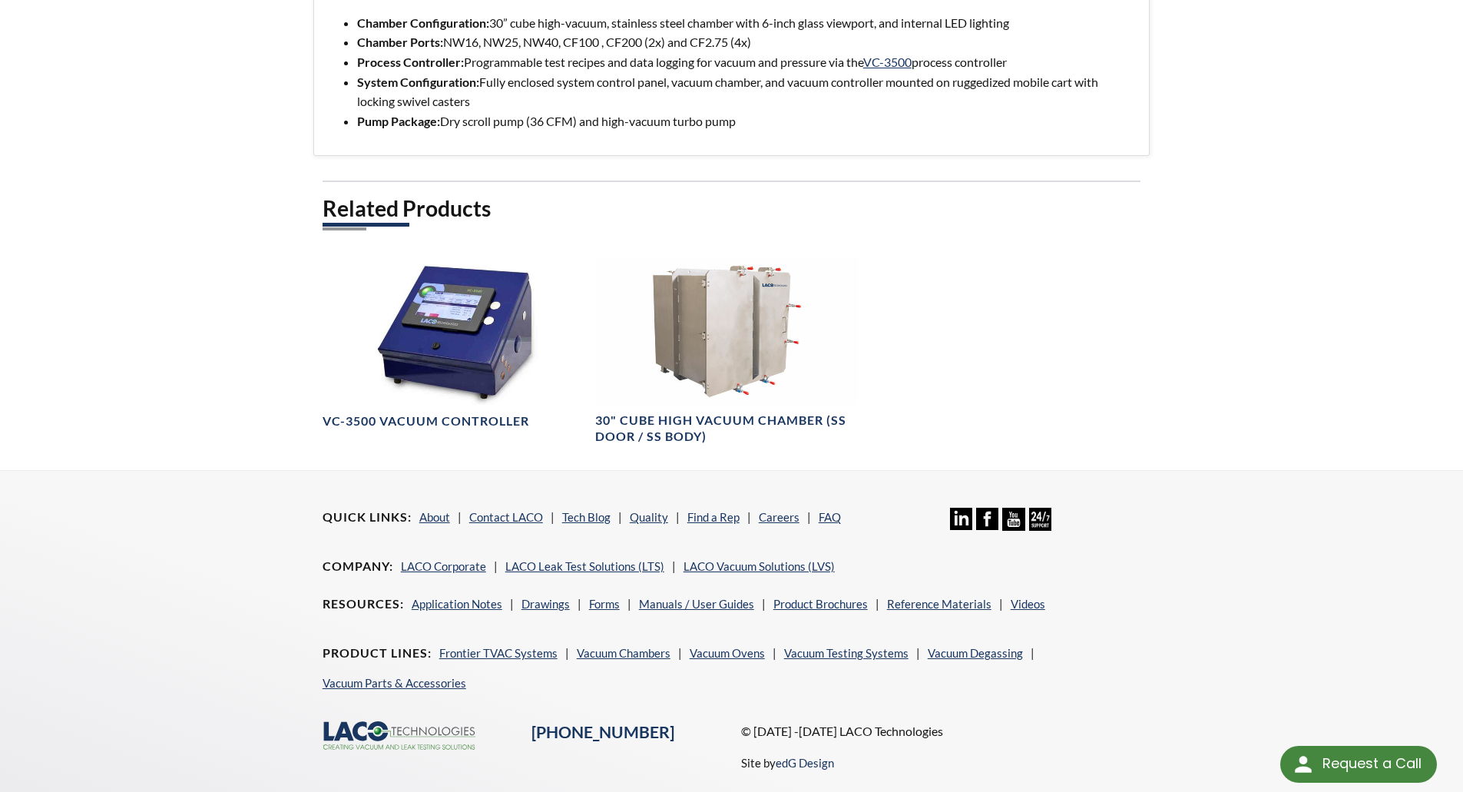
scroll to position [845, 0]
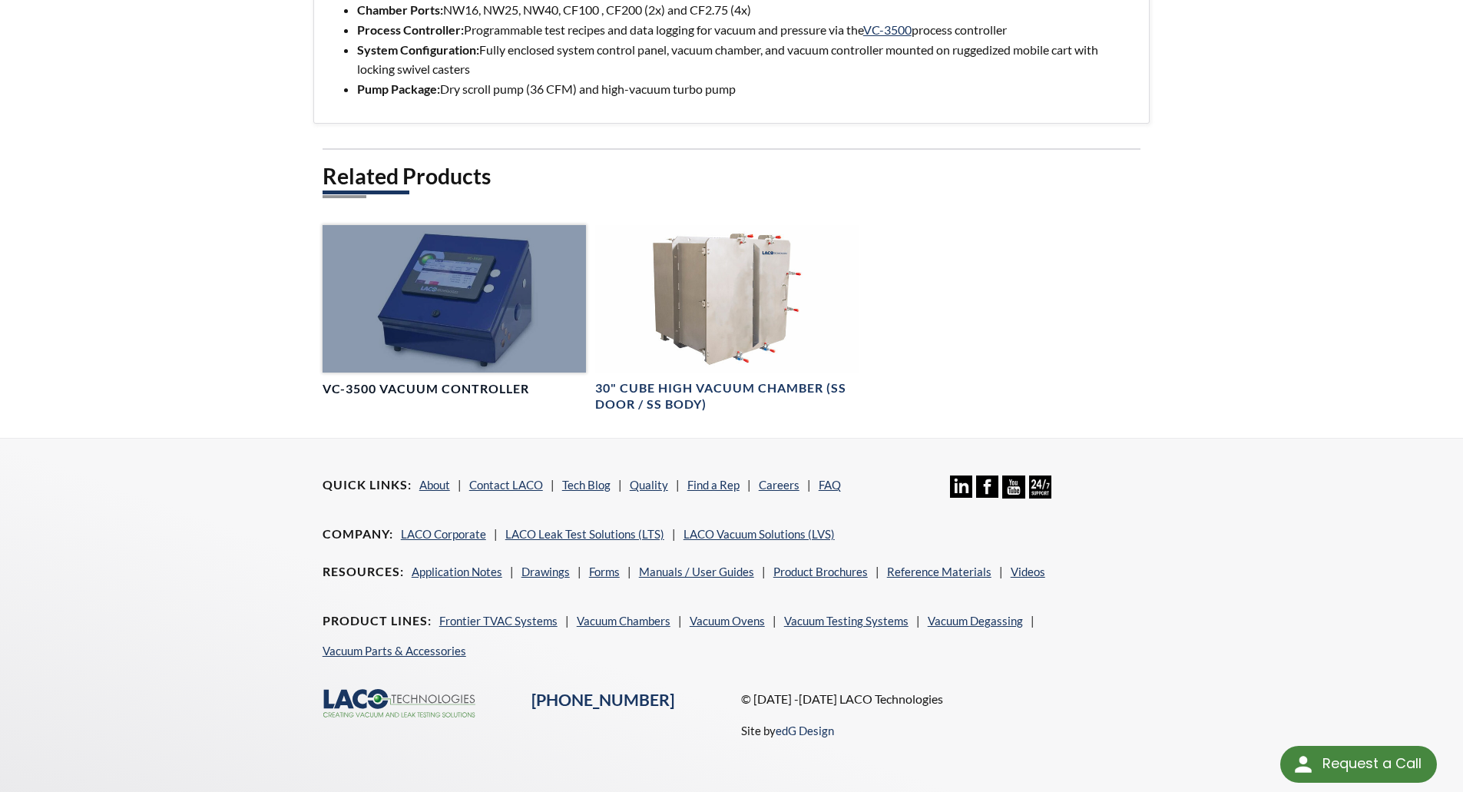
click at [459, 286] on div at bounding box center [453, 299] width 263 height 148
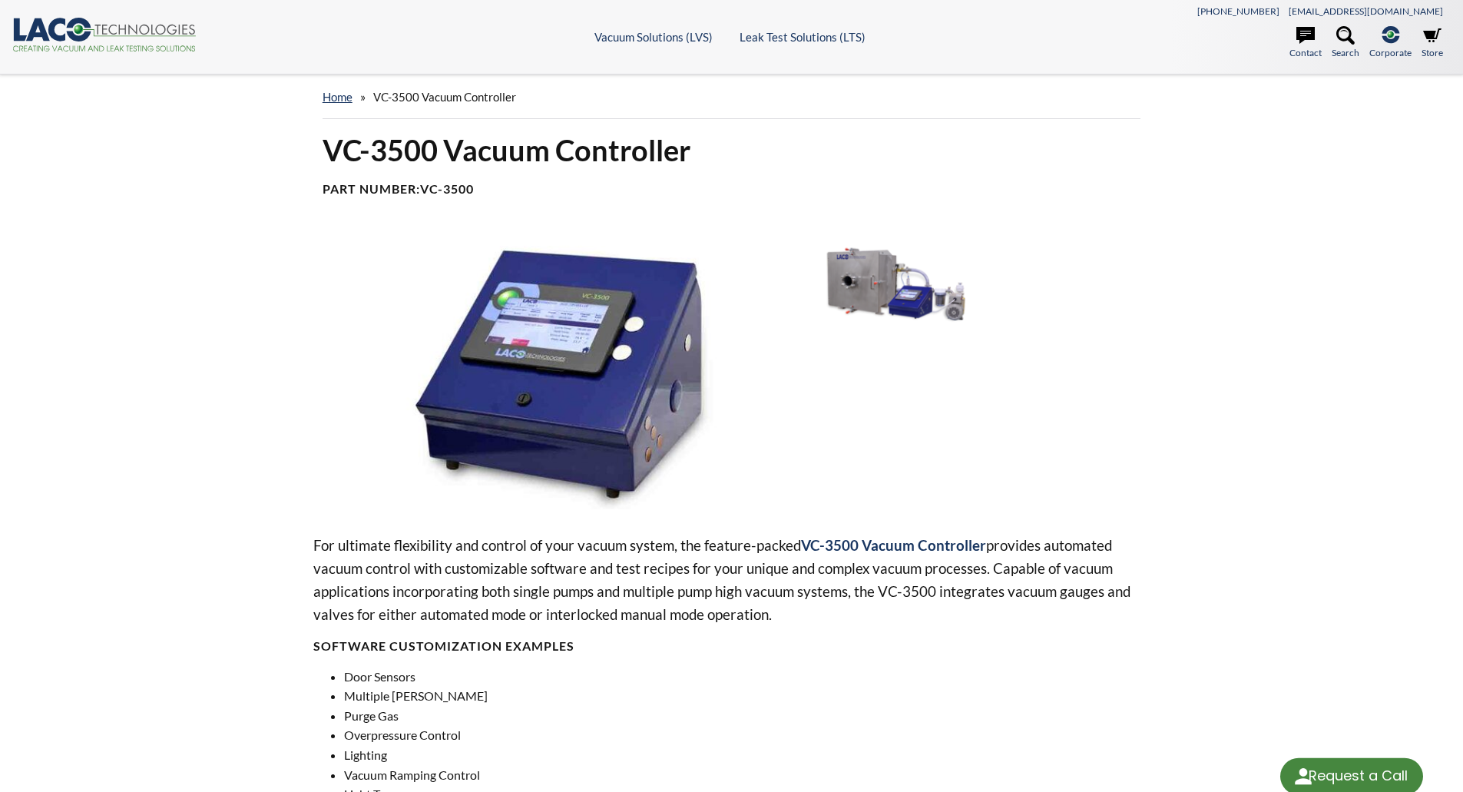
select select "Language Translate Widget"
click at [580, 319] on img at bounding box center [558, 371] width 490 height 275
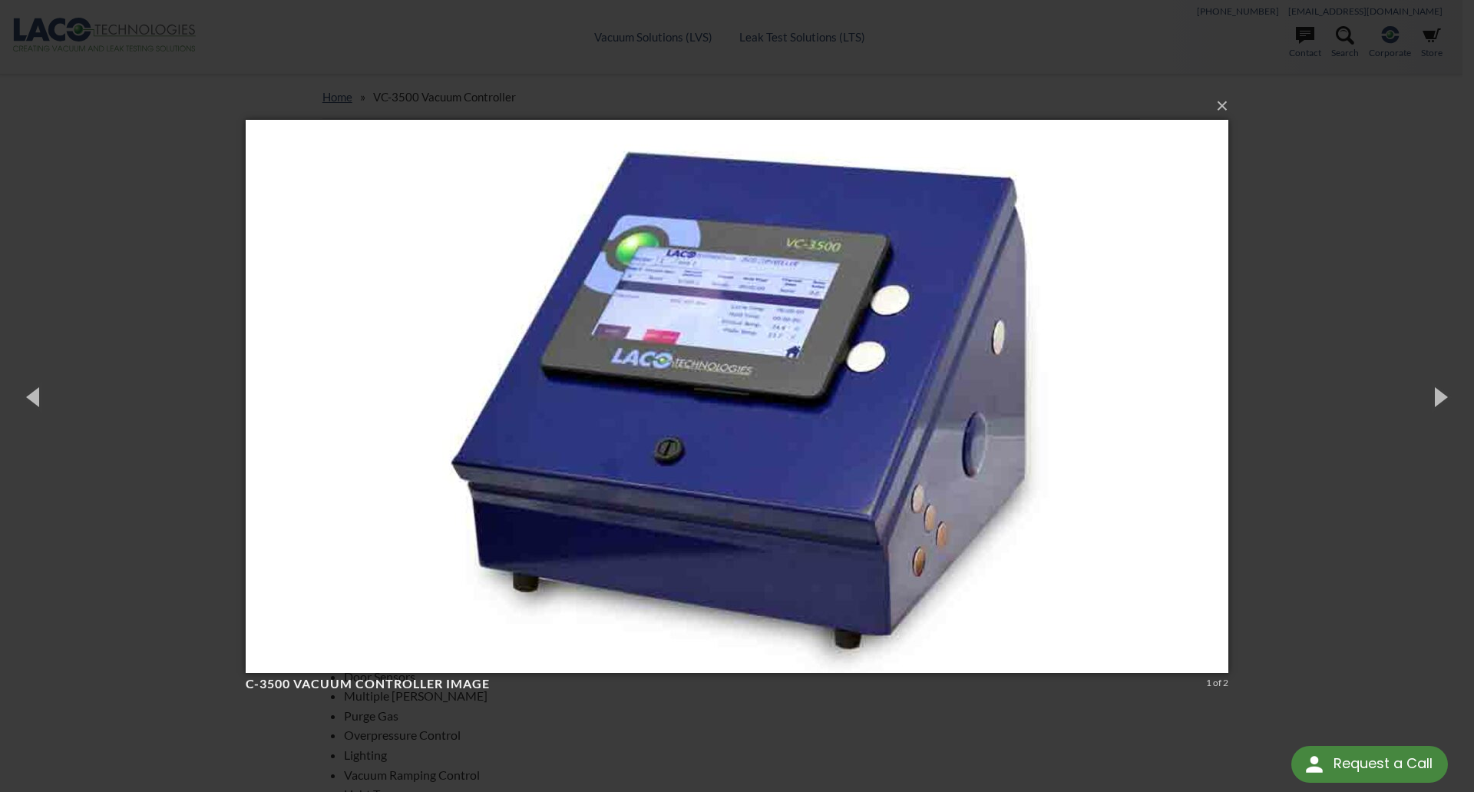
click at [1308, 287] on div "× C-3500 Vacuum Controller image 1 of 2 Loading..." at bounding box center [737, 396] width 1474 height 792
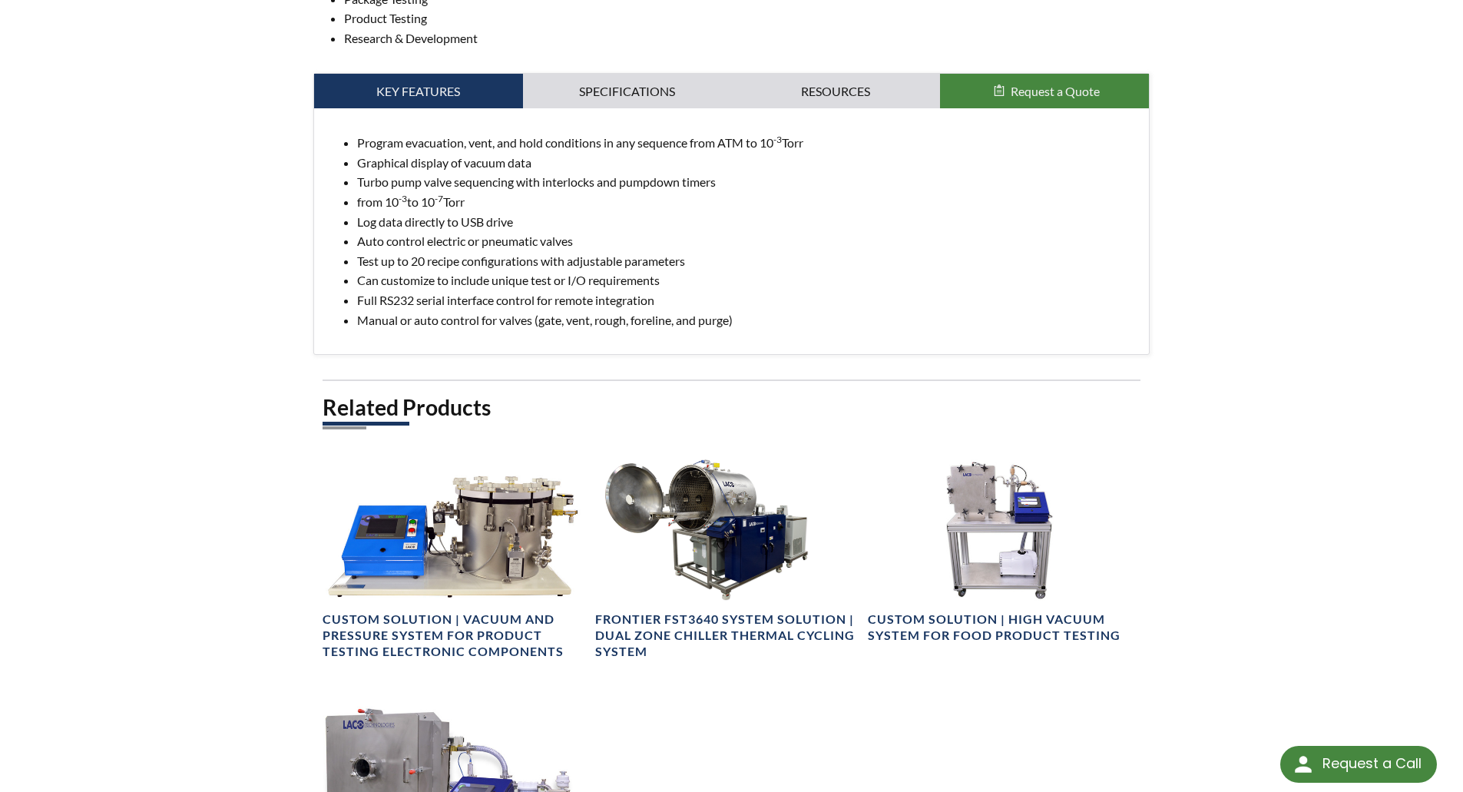
scroll to position [921, 0]
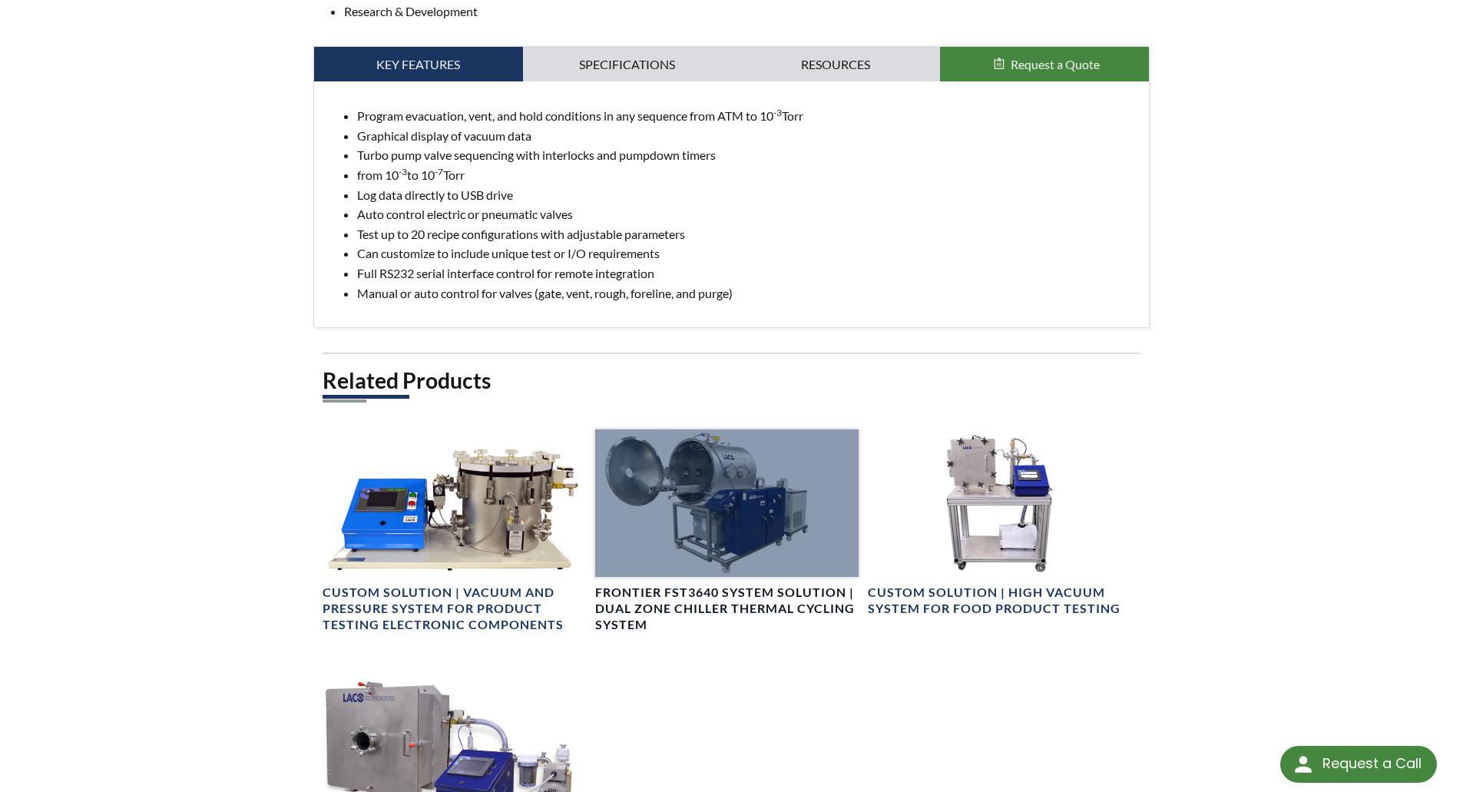
click at [789, 495] on div at bounding box center [726, 503] width 263 height 148
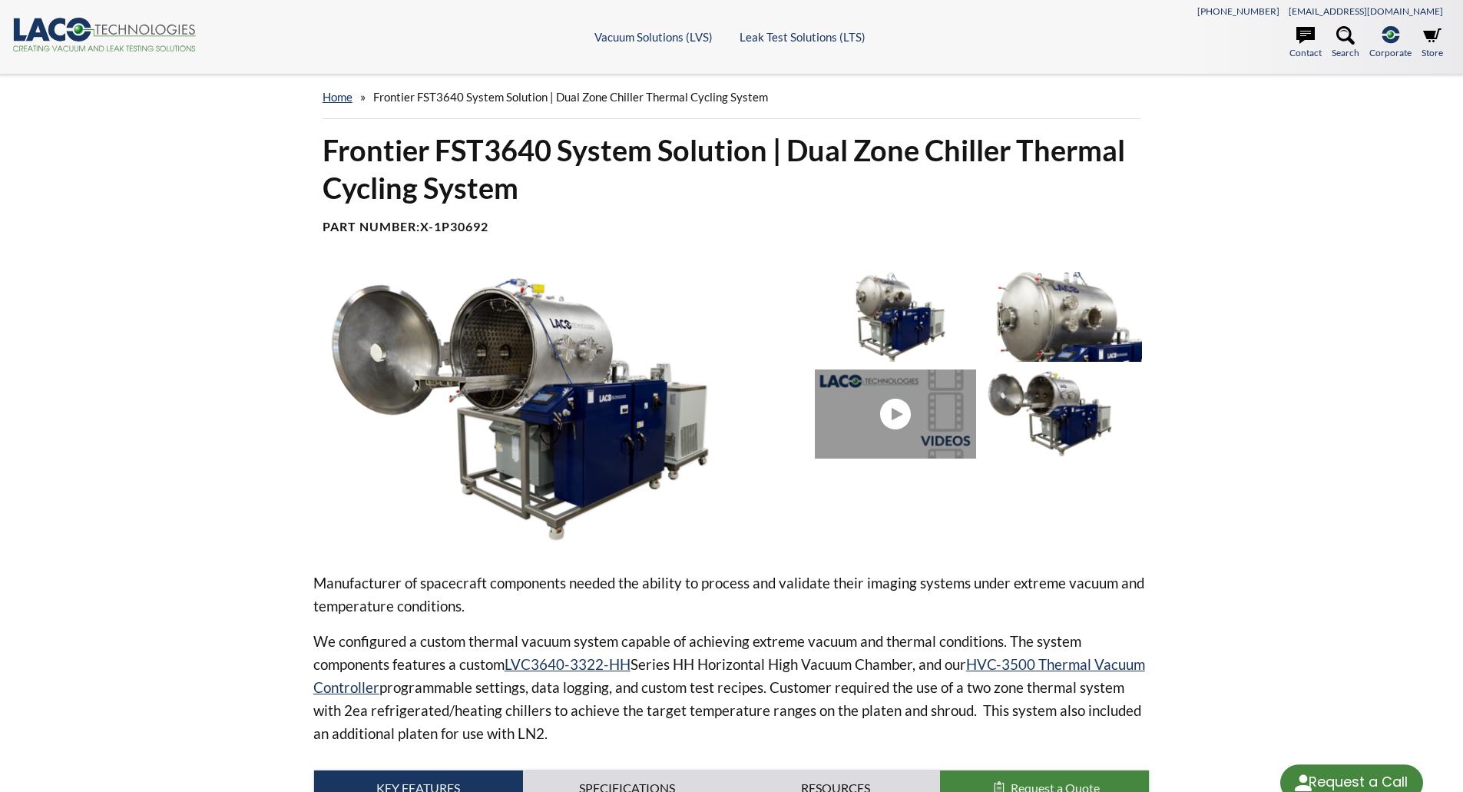
select select "Language Translate Widget"
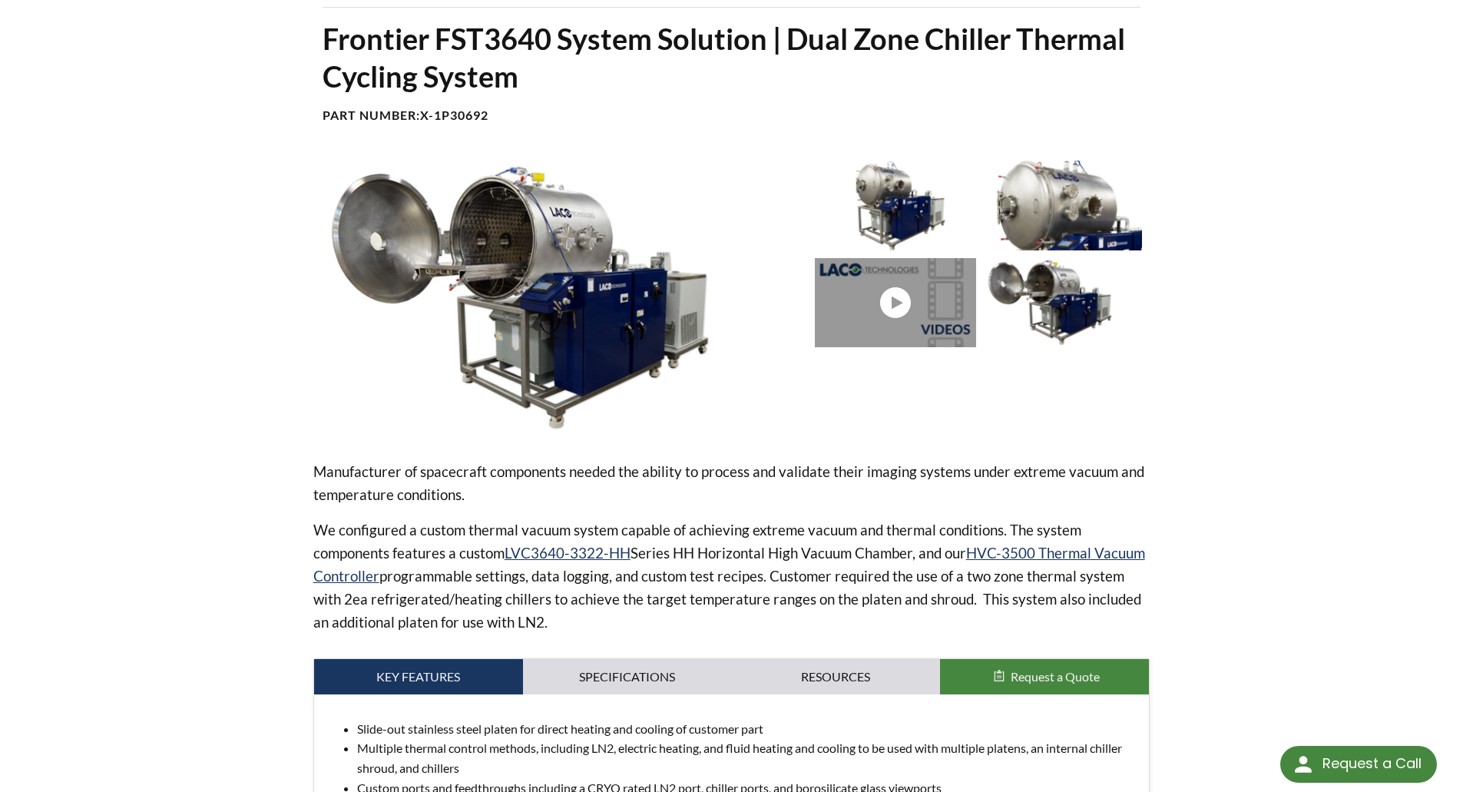
scroll to position [77, 0]
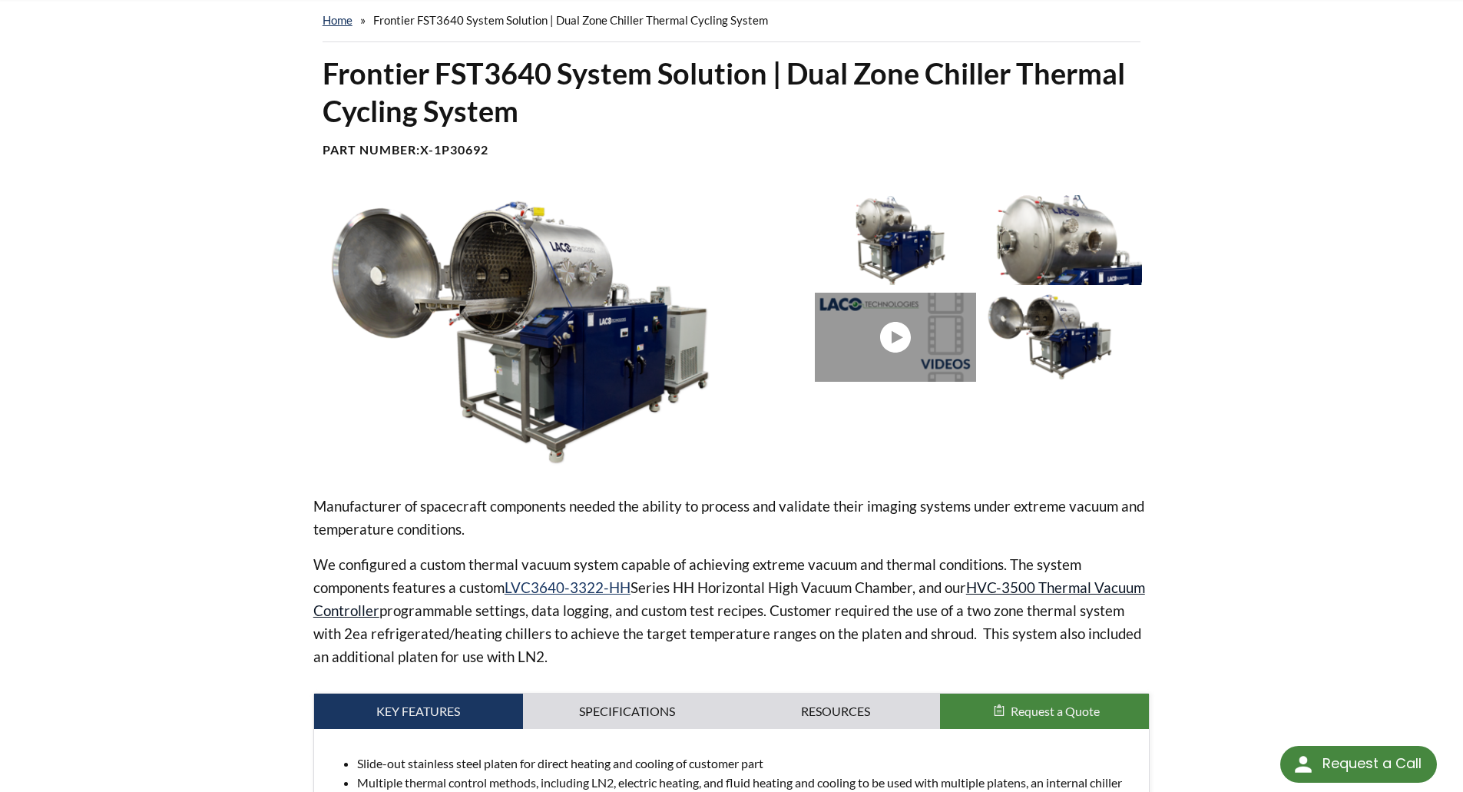
click at [1075, 585] on link "HVC-3500 Thermal Vacuum Controller" at bounding box center [729, 598] width 832 height 41
click at [537, 335] on img at bounding box center [558, 332] width 490 height 275
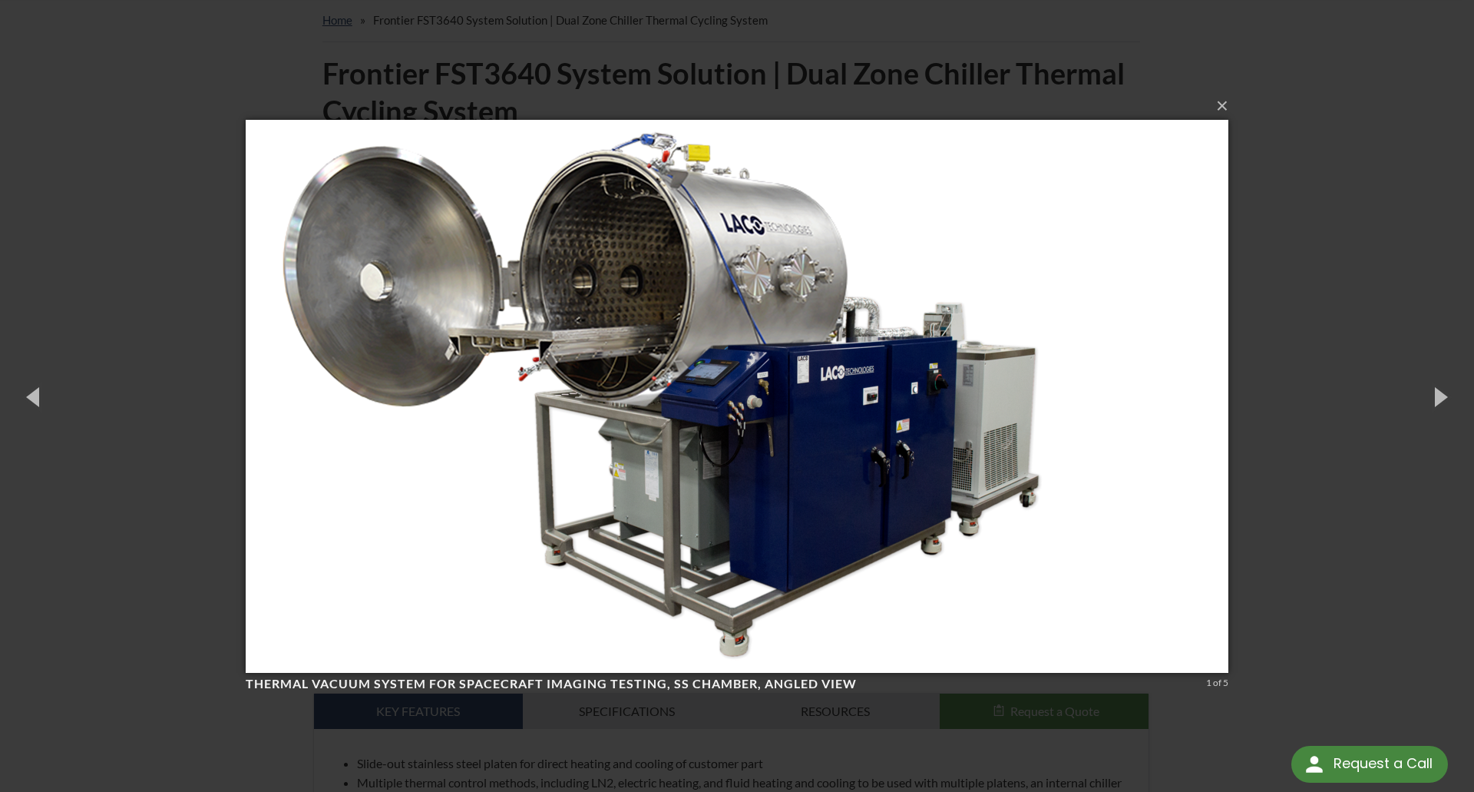
click at [1367, 253] on div "× Thermal Vacuum System for Spacecraft Imaging Testing, SS Chamber, angled view…" at bounding box center [737, 396] width 1474 height 792
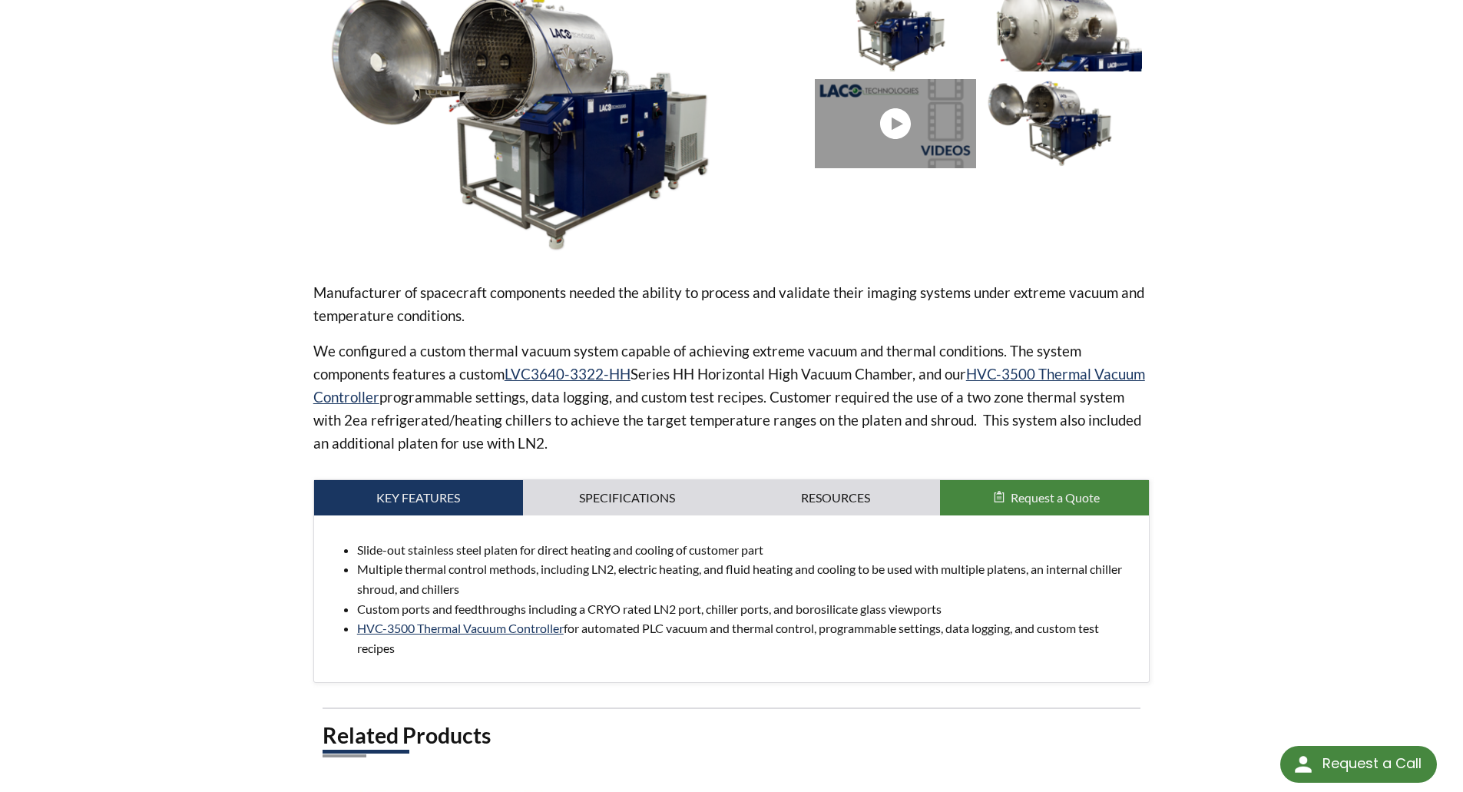
scroll to position [461, 0]
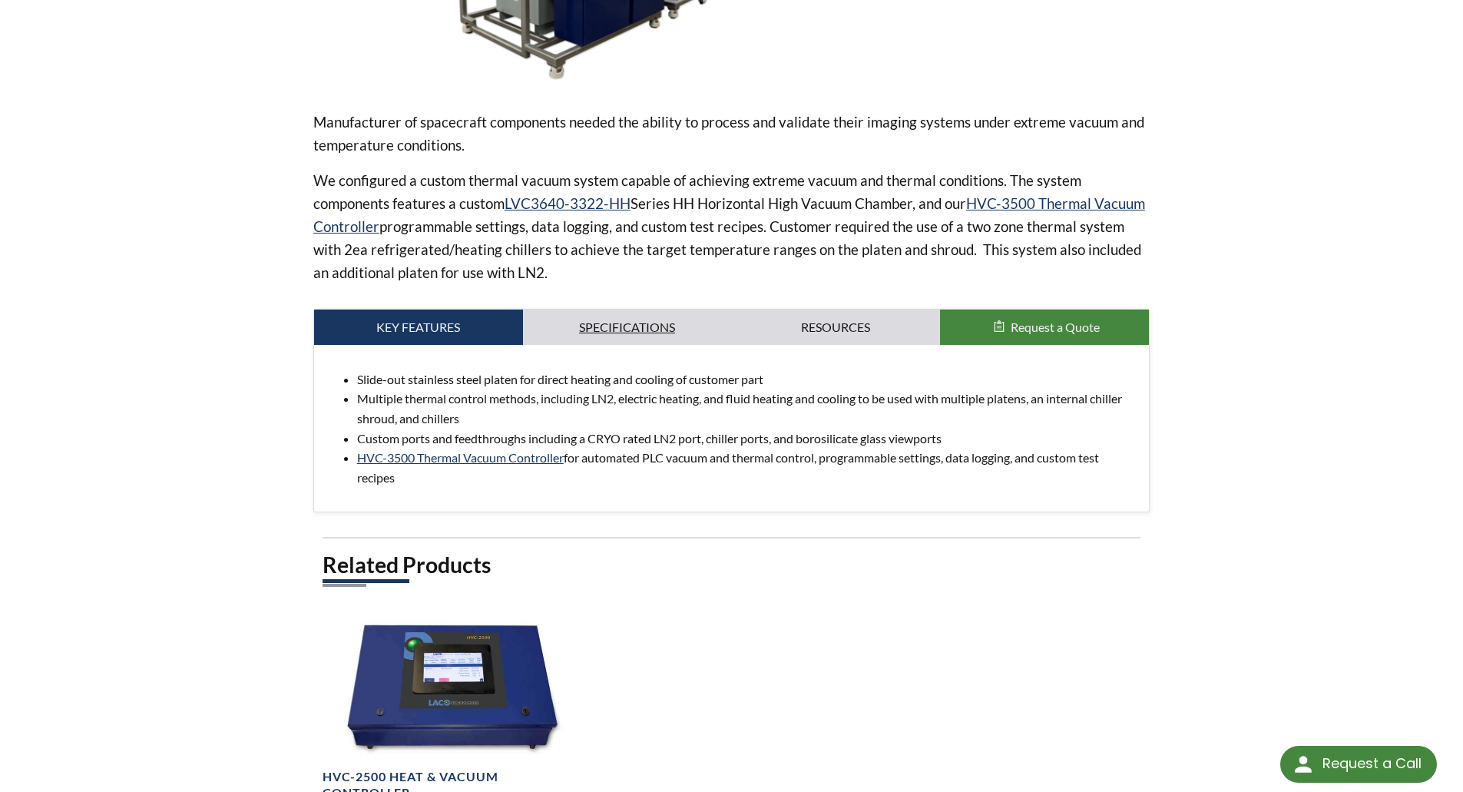
click at [644, 320] on link "Specifications" at bounding box center [627, 326] width 209 height 35
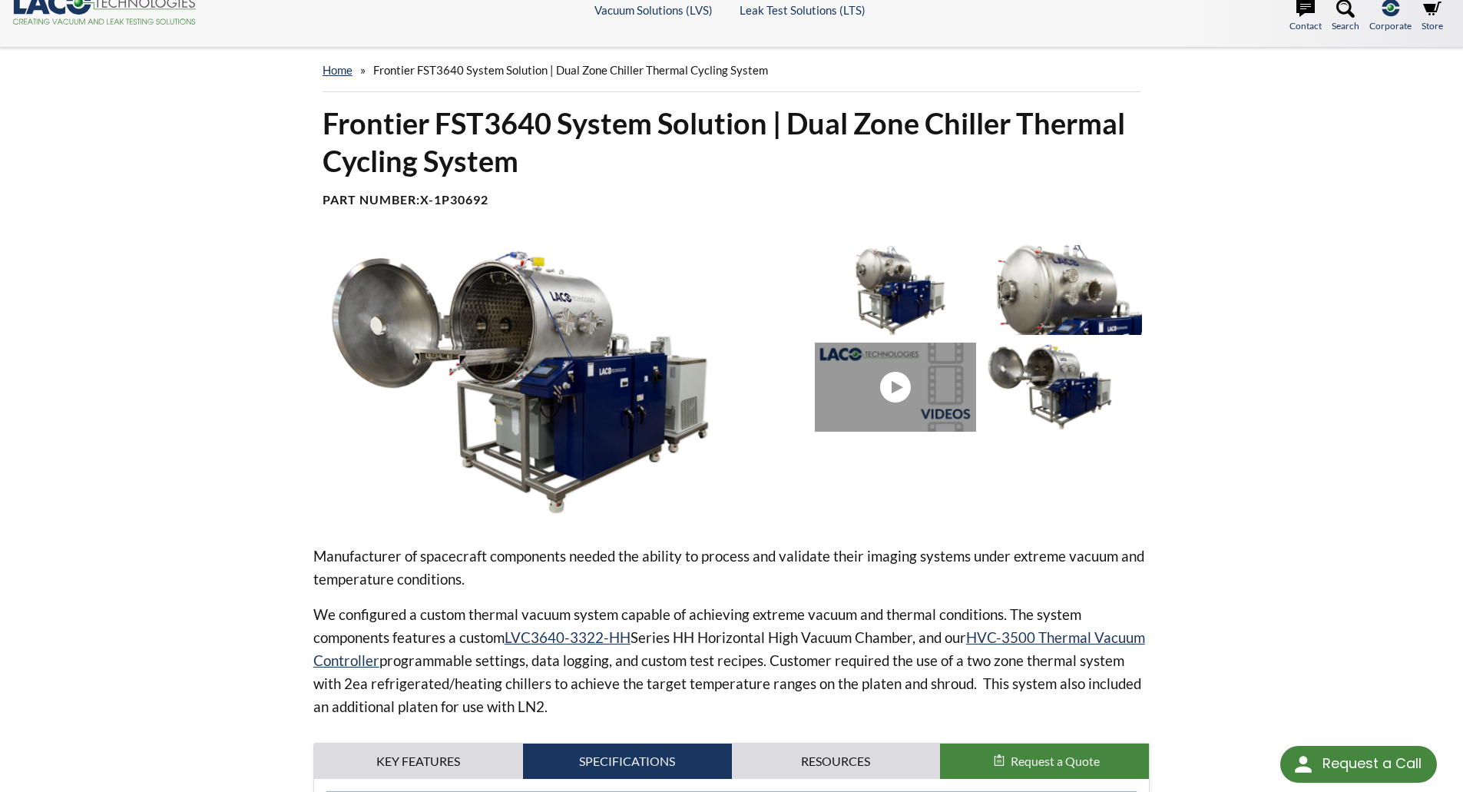
scroll to position [0, 0]
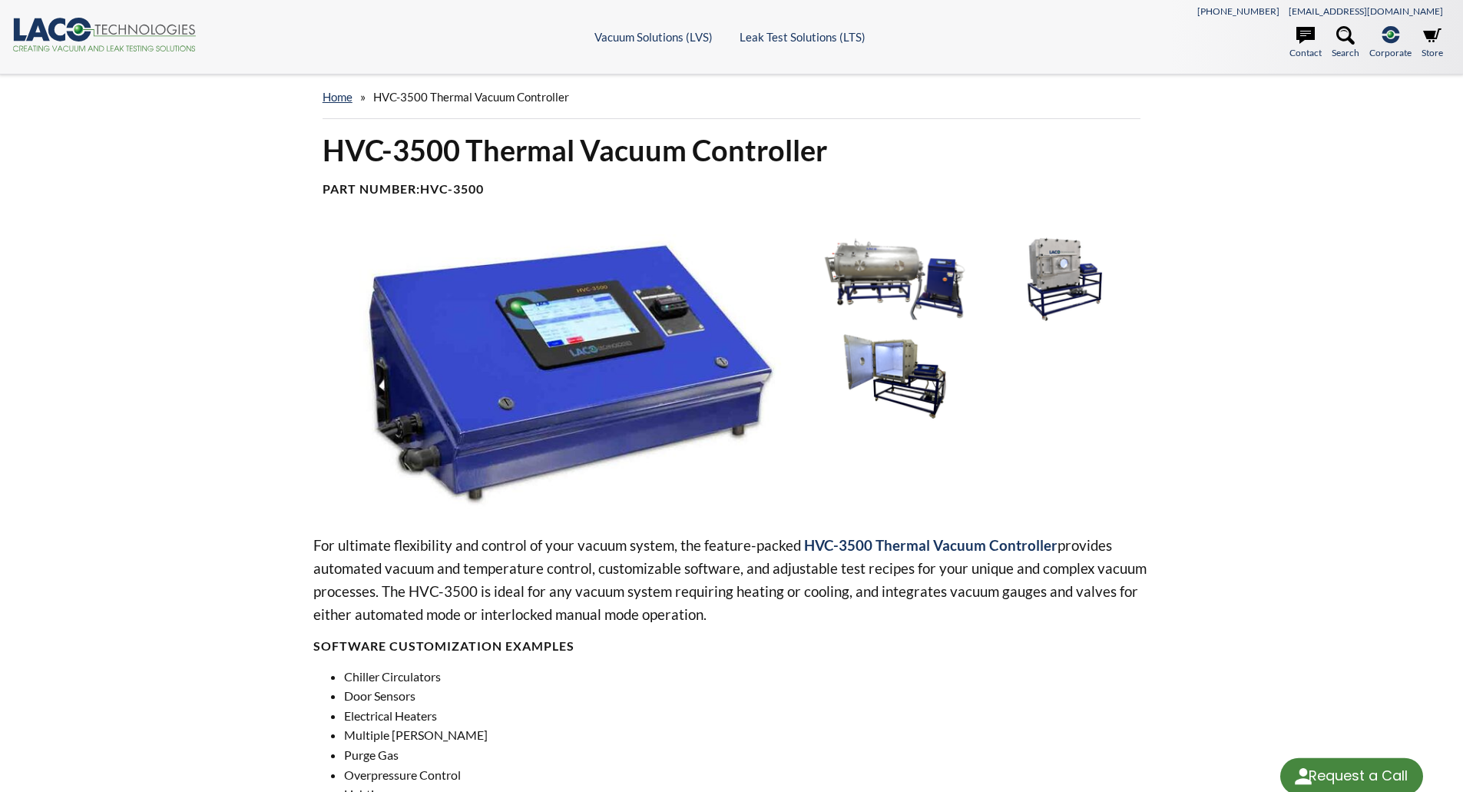
select select "Language Translate Widget"
